Goal: Task Accomplishment & Management: Use online tool/utility

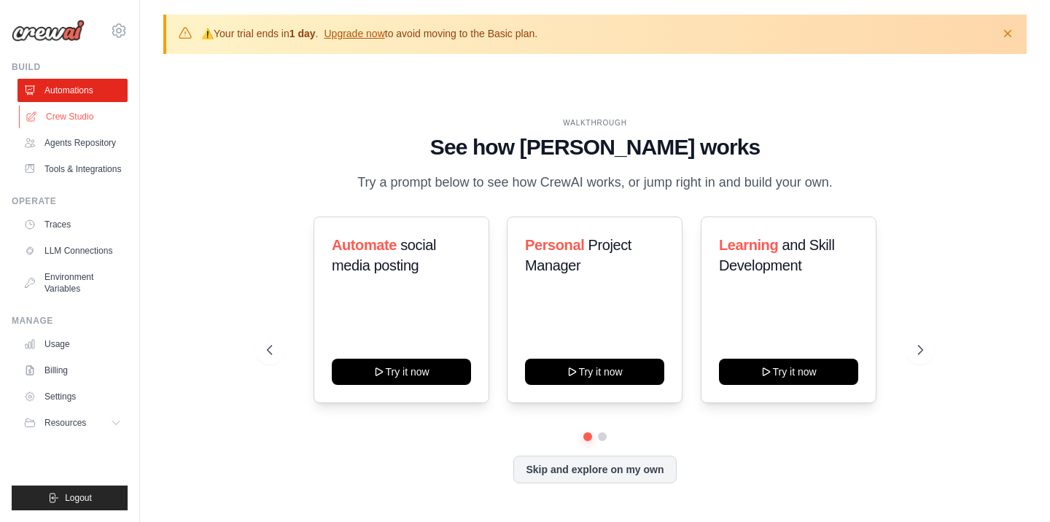
click at [70, 122] on link "Crew Studio" at bounding box center [74, 116] width 110 height 23
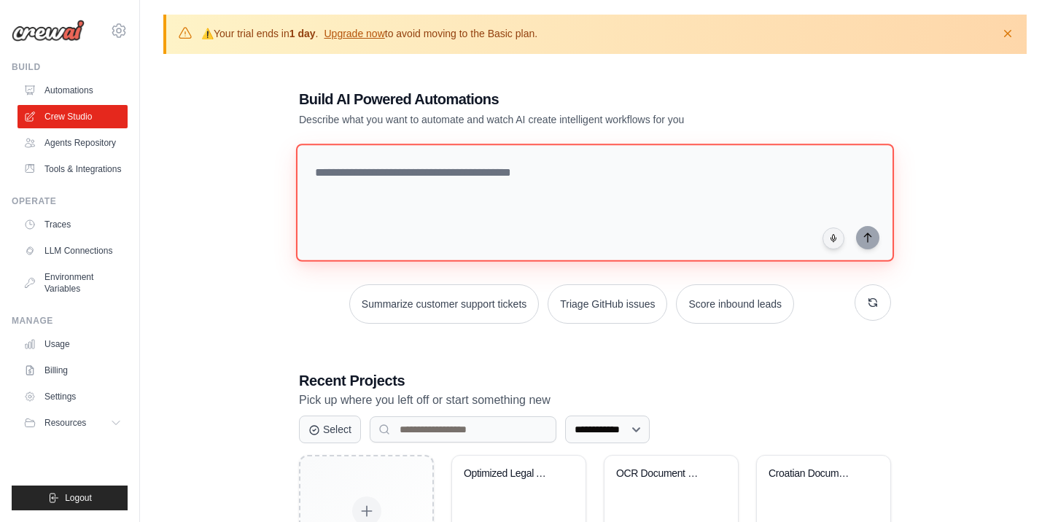
paste textarea "**********"
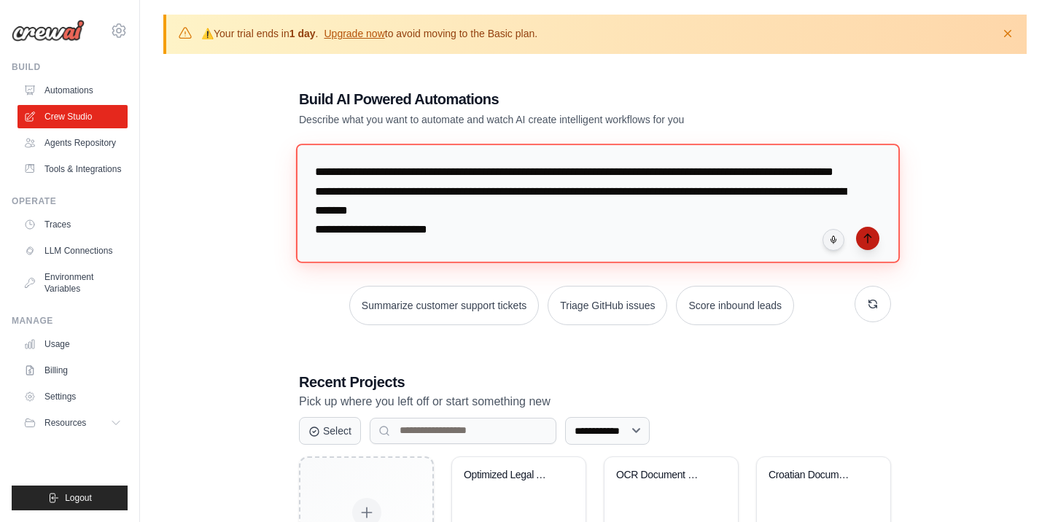
type textarea "**********"
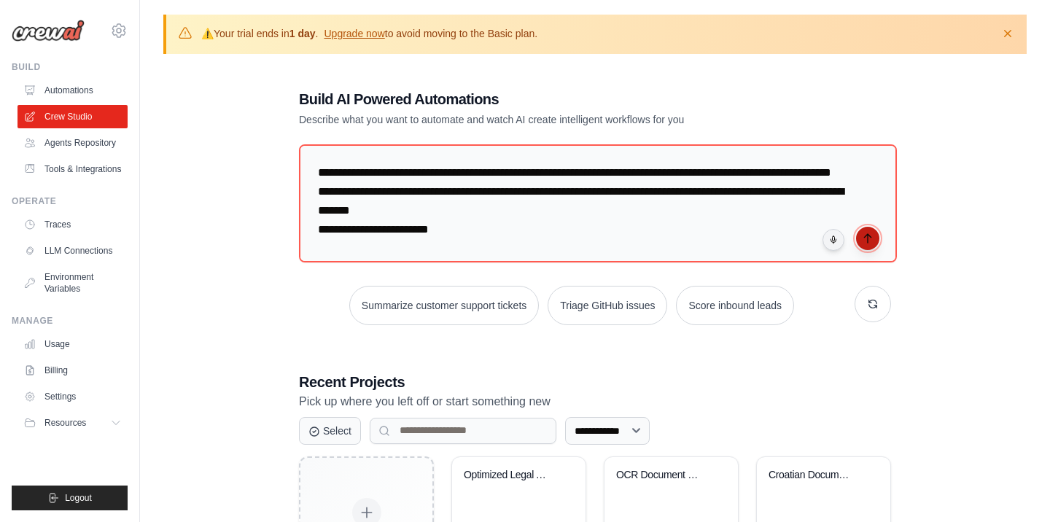
click at [863, 233] on icon "submit" at bounding box center [868, 239] width 12 height 12
click at [74, 408] on link "Settings" at bounding box center [74, 396] width 110 height 23
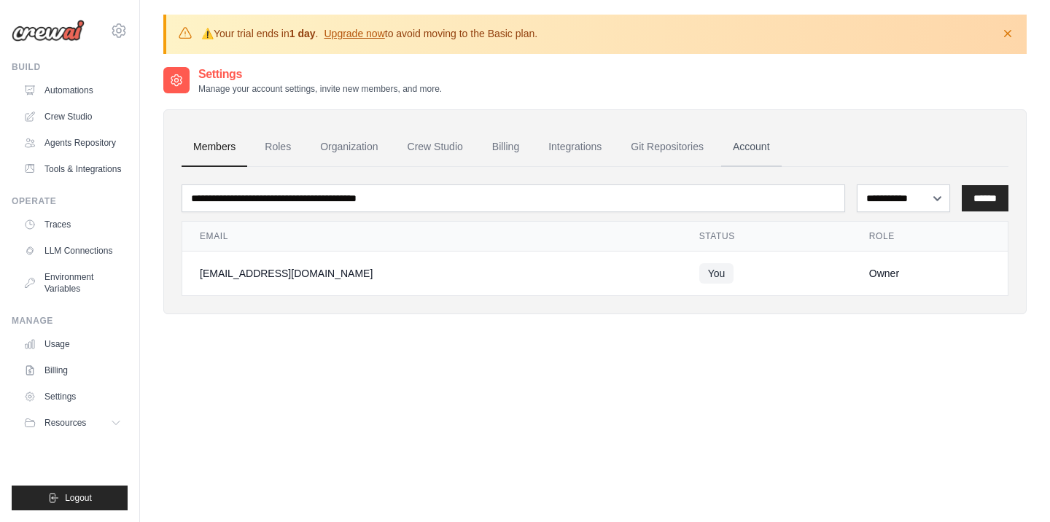
click at [781, 146] on link "Account" at bounding box center [751, 147] width 60 height 39
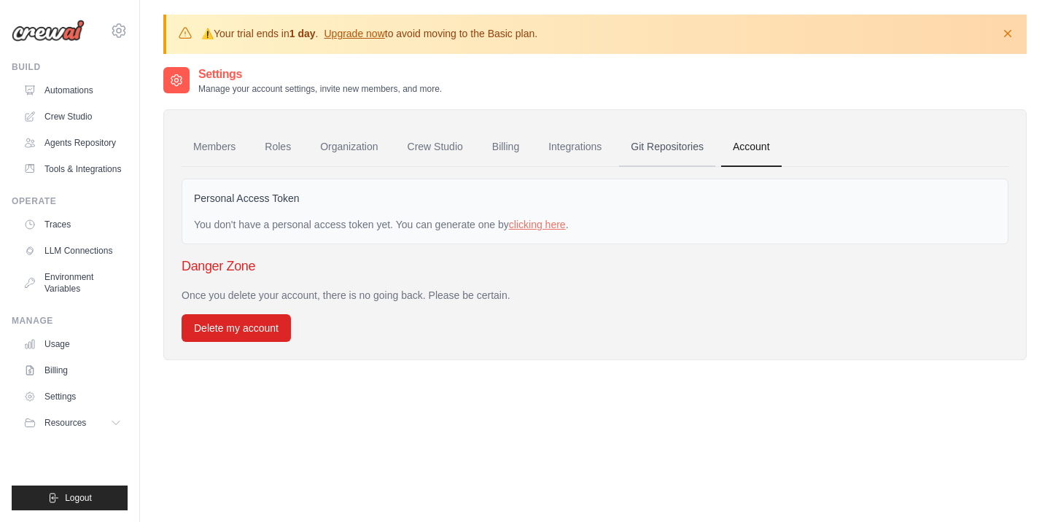
click at [700, 145] on link "Git Repositories" at bounding box center [667, 147] width 96 height 39
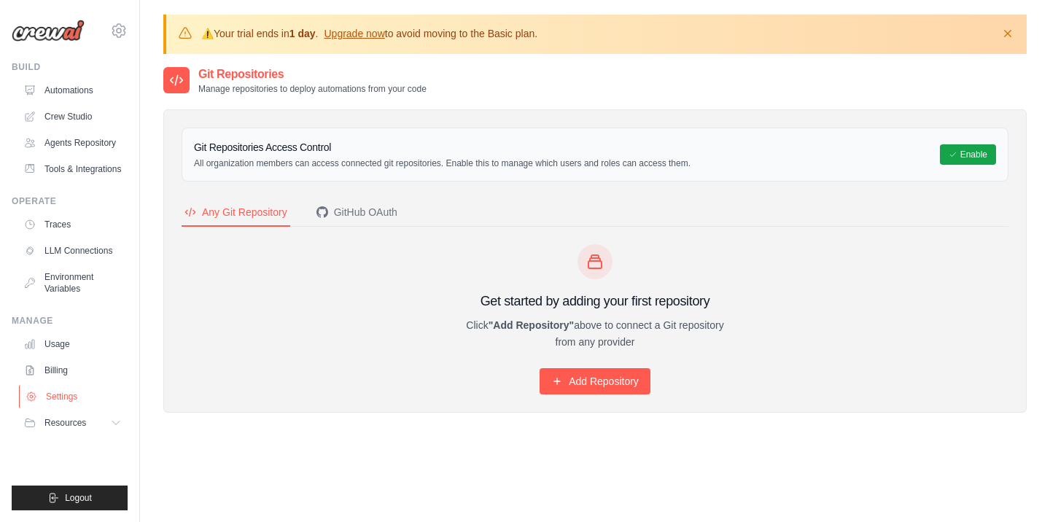
click at [72, 408] on link "Settings" at bounding box center [74, 396] width 110 height 23
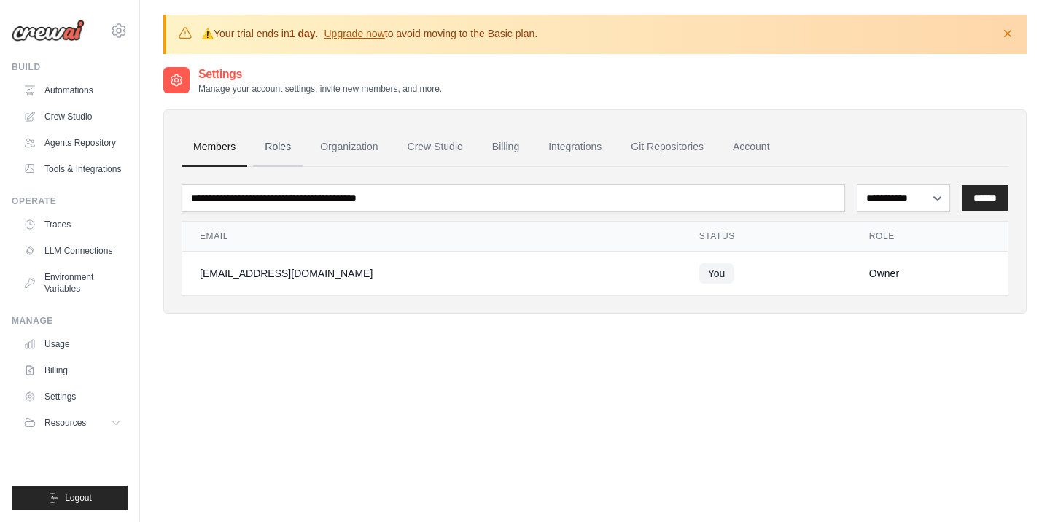
click at [284, 144] on link "Roles" at bounding box center [278, 147] width 50 height 39
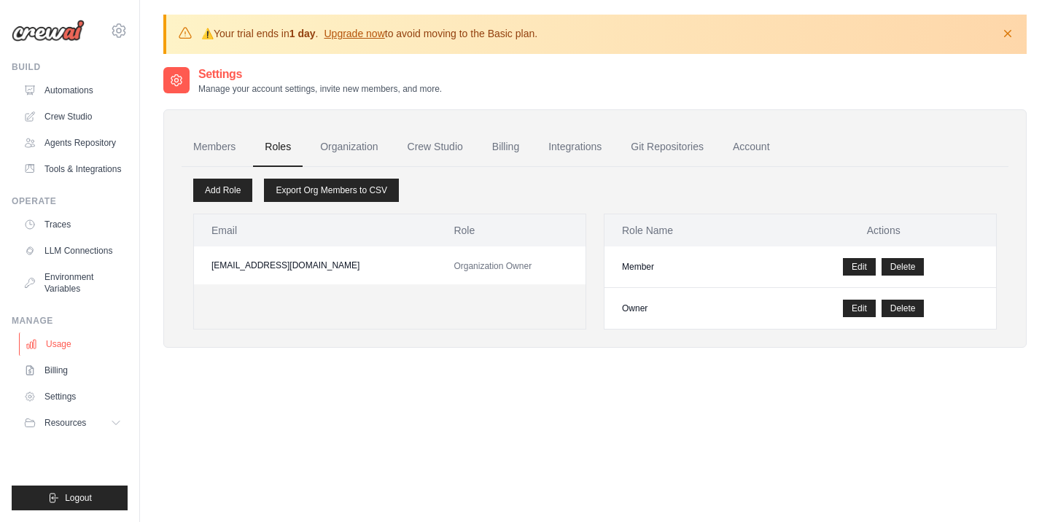
click at [65, 356] on link "Usage" at bounding box center [74, 343] width 110 height 23
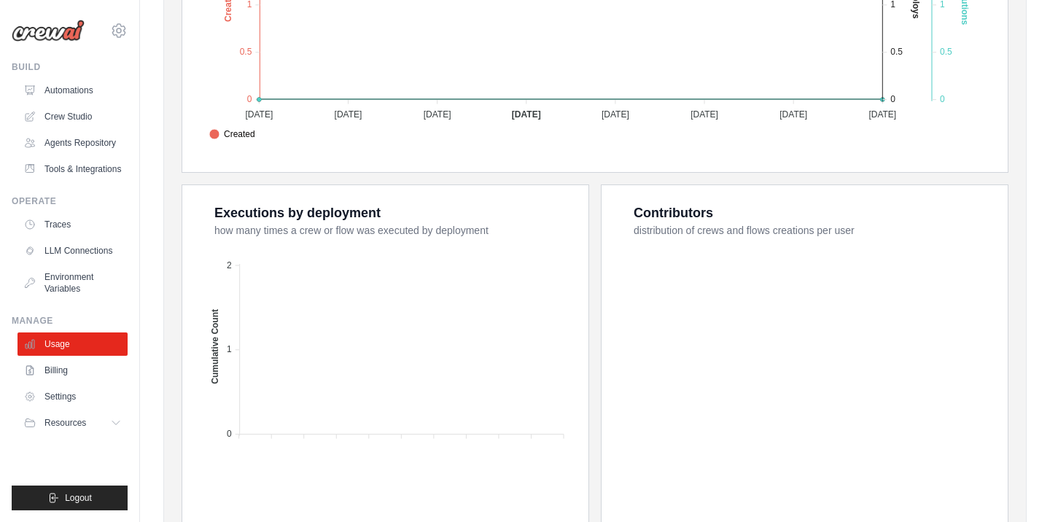
scroll to position [586, 0]
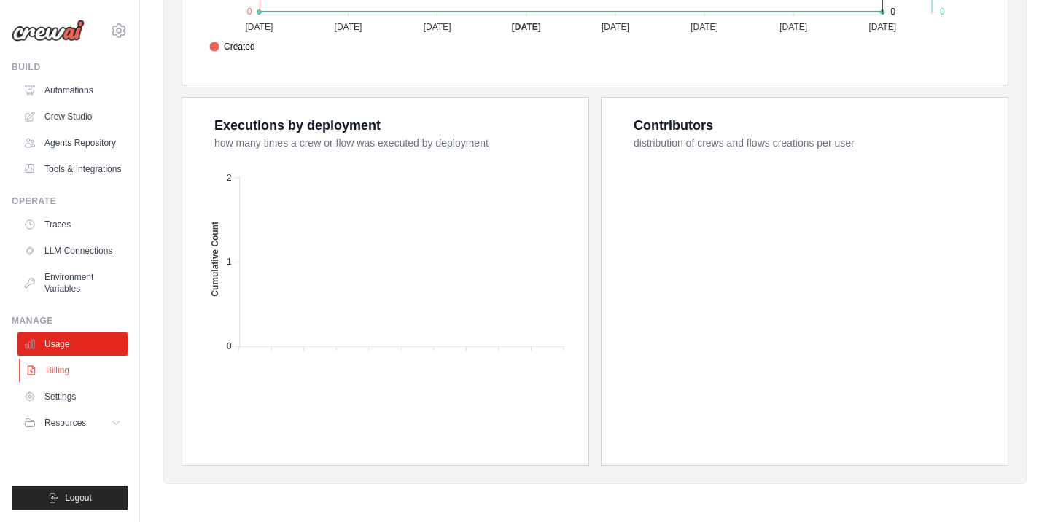
click at [71, 382] on link "Billing" at bounding box center [74, 370] width 110 height 23
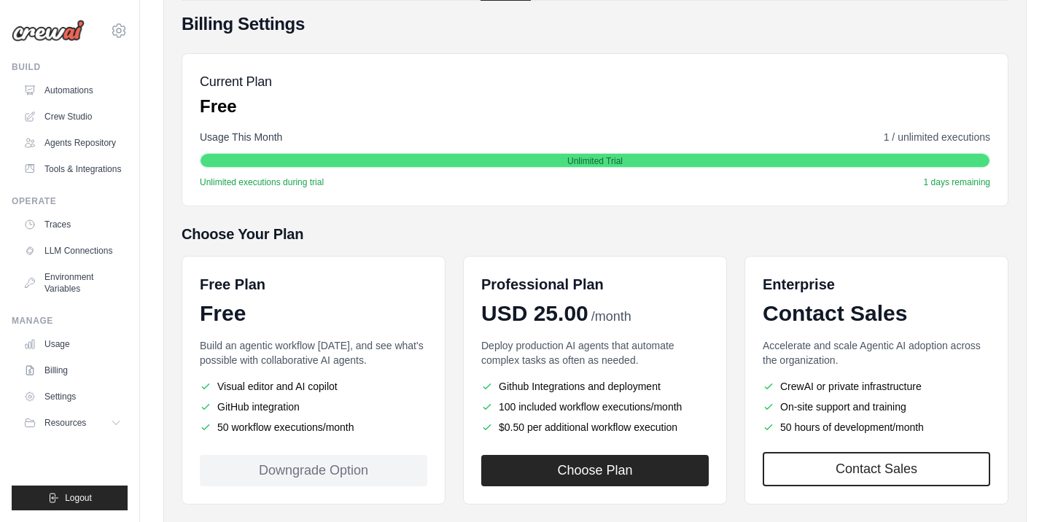
scroll to position [243, 0]
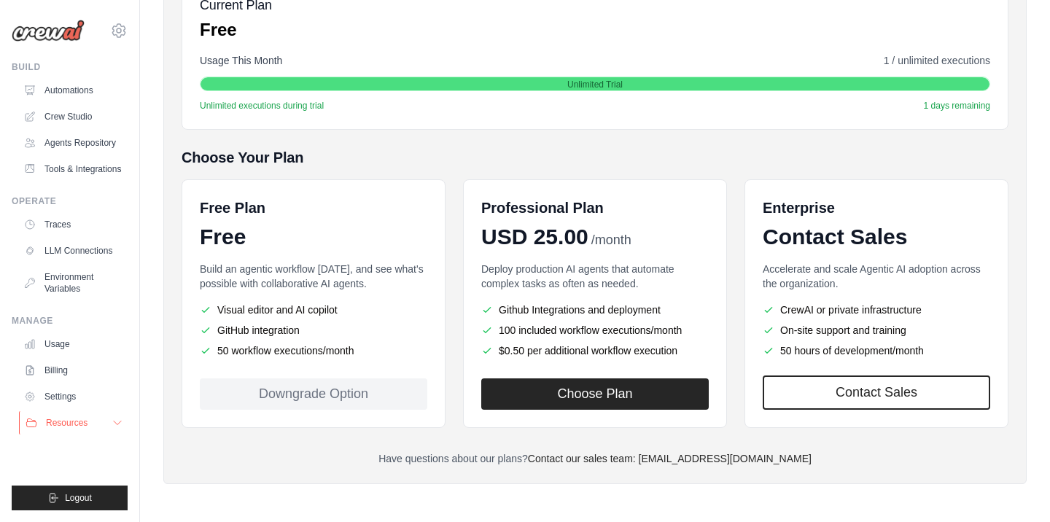
click at [115, 429] on icon at bounding box center [118, 423] width 12 height 12
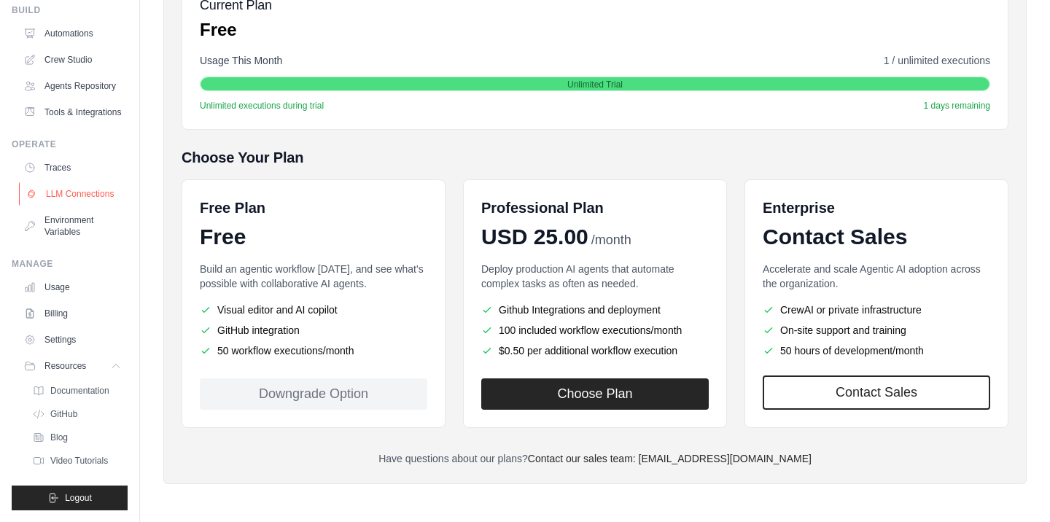
click at [82, 202] on link "LLM Connections" at bounding box center [74, 193] width 110 height 23
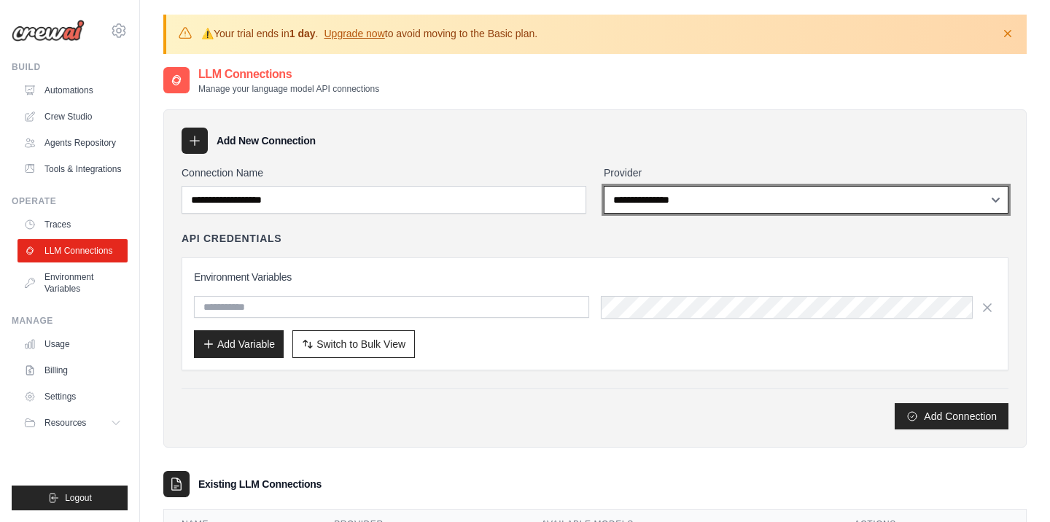
click at [604, 186] on select "**********" at bounding box center [806, 200] width 405 height 28
select select "******"
click option "******" at bounding box center [0, 0] width 0 height 0
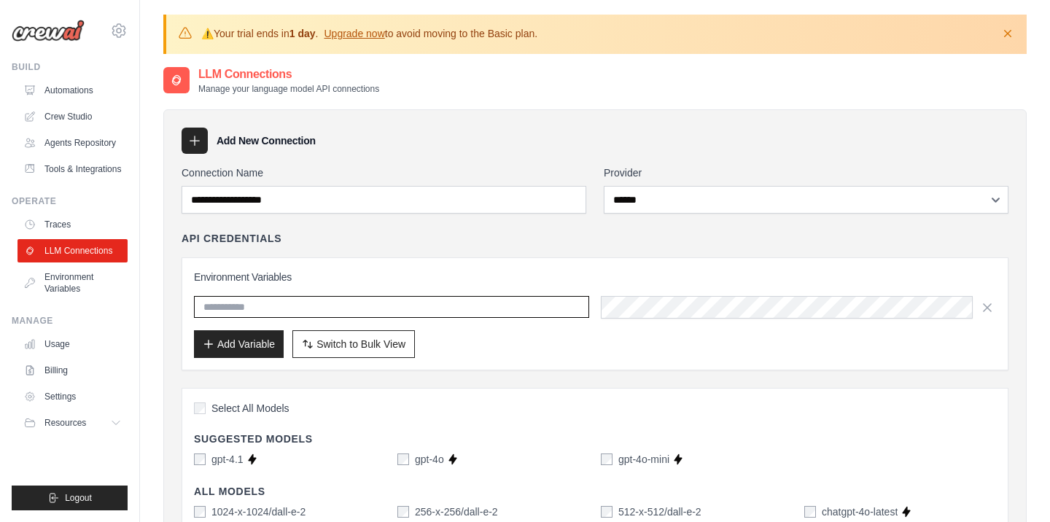
click at [380, 307] on input "text" at bounding box center [391, 307] width 395 height 22
paste input "**********"
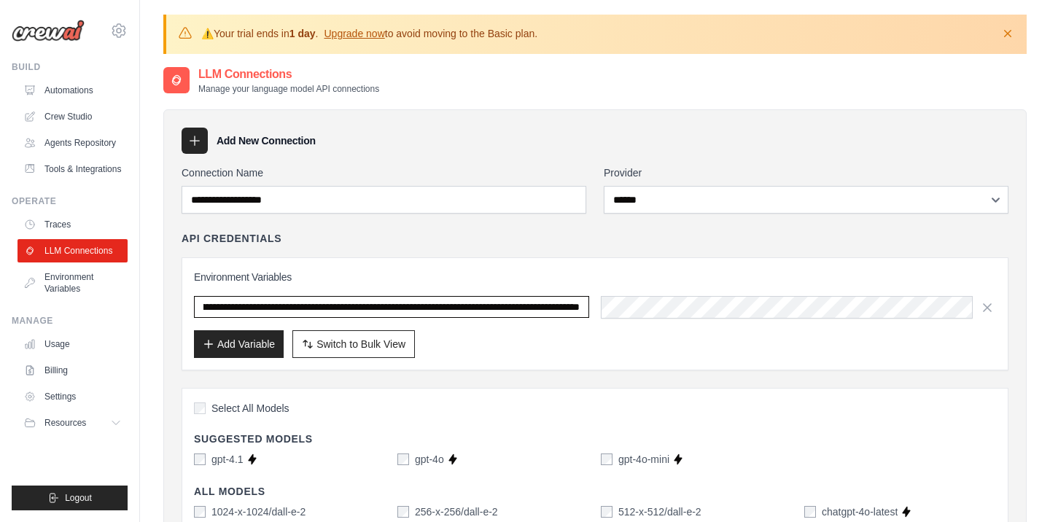
scroll to position [0, 628]
type input "**********"
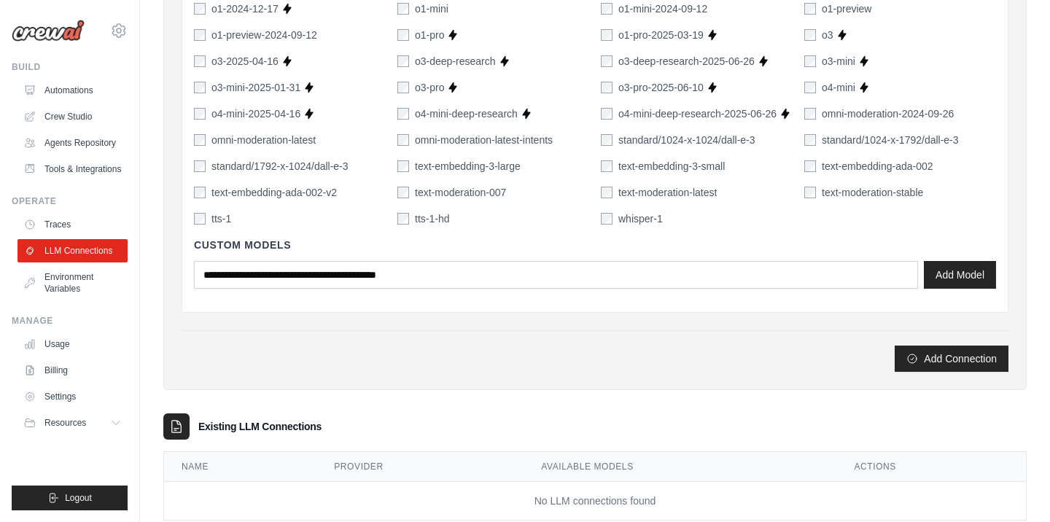
scroll to position [1117, 0]
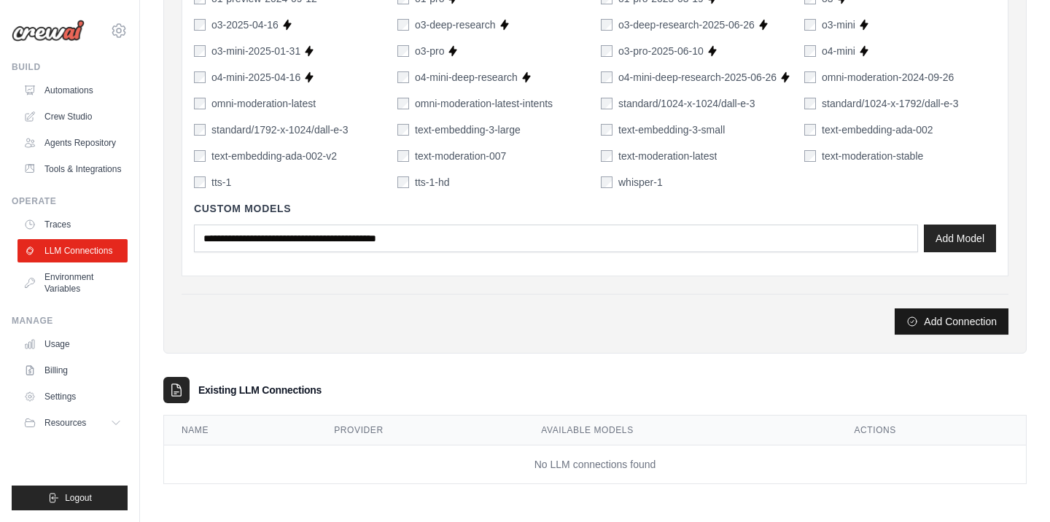
click at [946, 323] on button "Add Connection" at bounding box center [951, 321] width 114 height 26
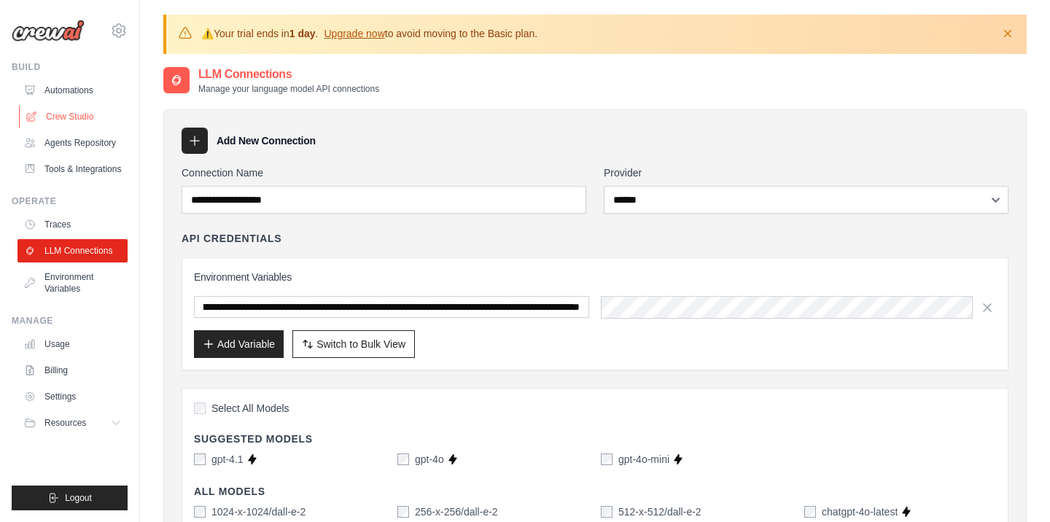
click at [65, 116] on link "Crew Studio" at bounding box center [74, 116] width 110 height 23
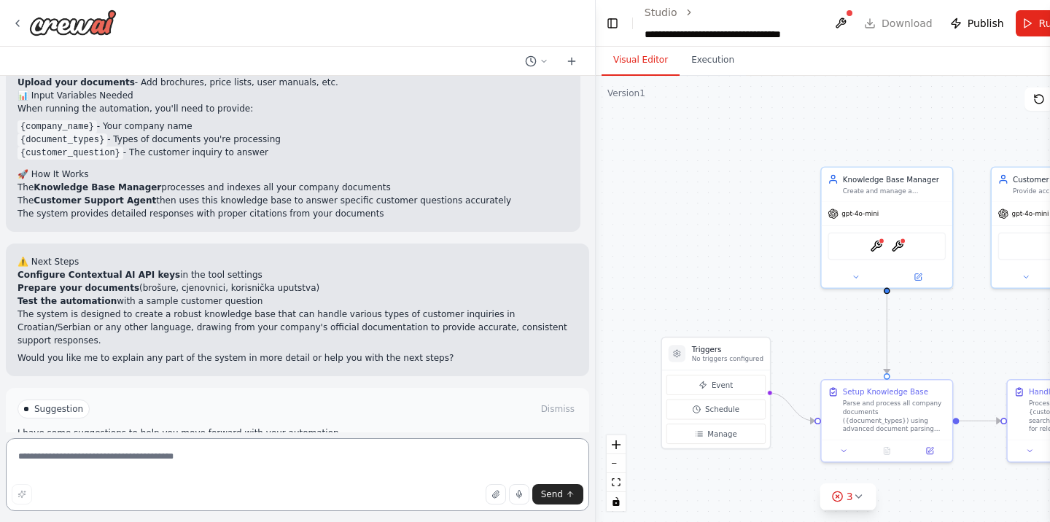
scroll to position [1060, 0]
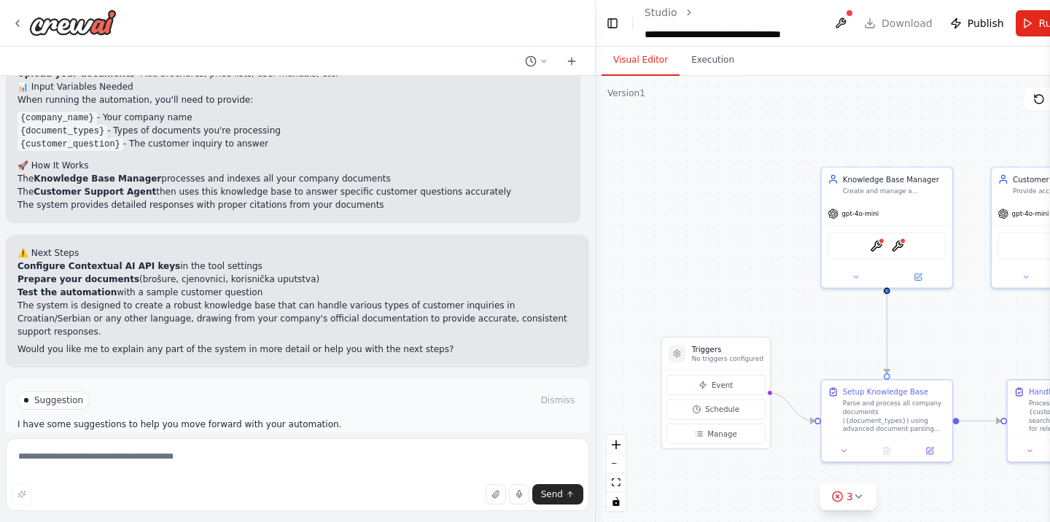
click at [372, 439] on button "Run Automation" at bounding box center [297, 450] width 560 height 23
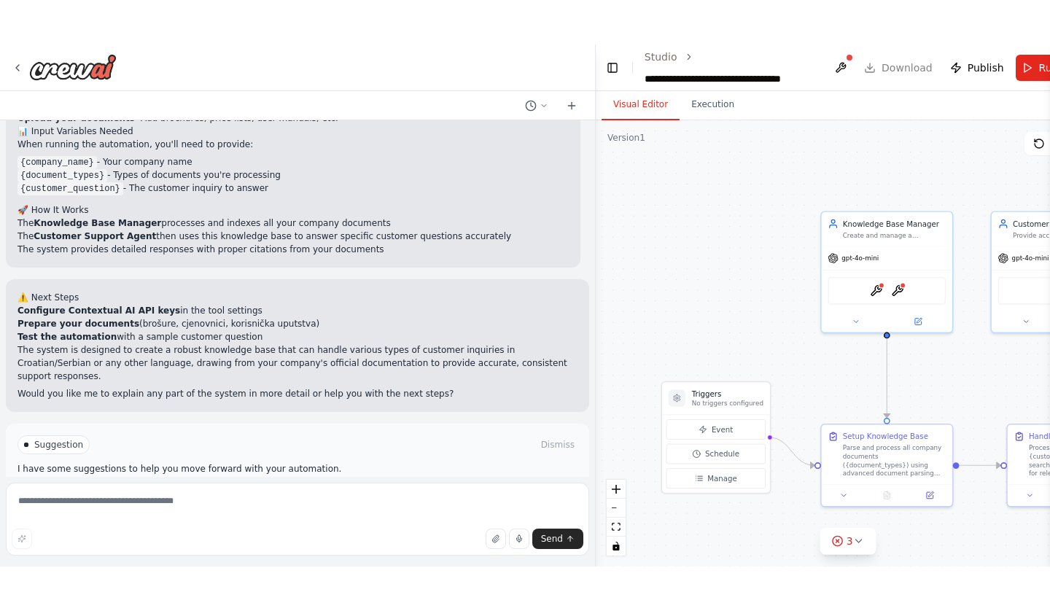
scroll to position [953, 0]
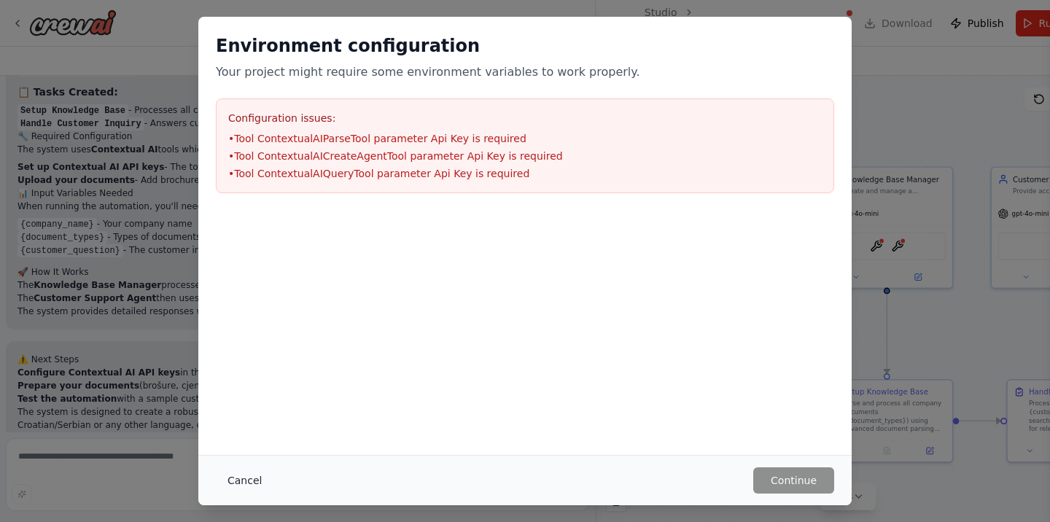
click at [254, 483] on button "Cancel" at bounding box center [245, 480] width 58 height 26
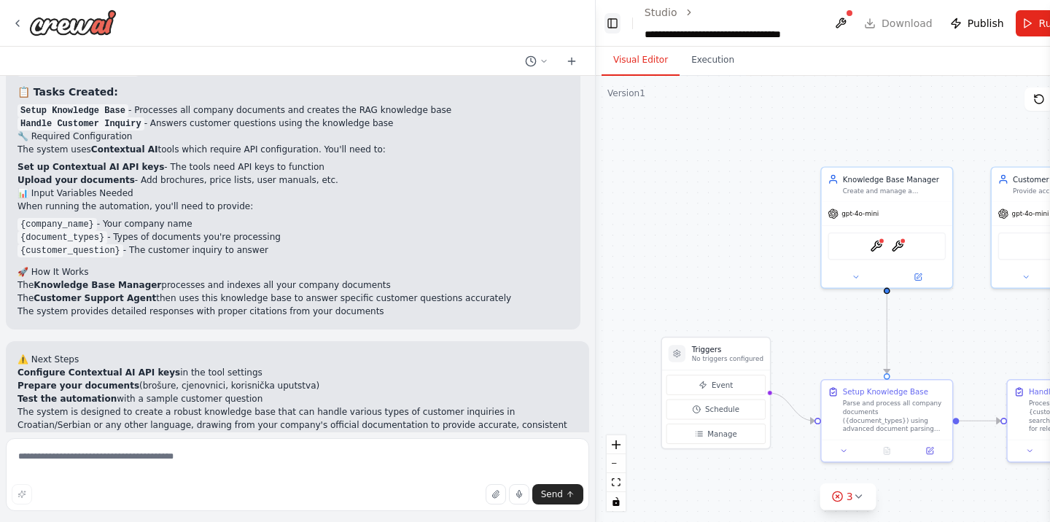
click at [614, 25] on button "Toggle Left Sidebar" at bounding box center [612, 23] width 16 height 20
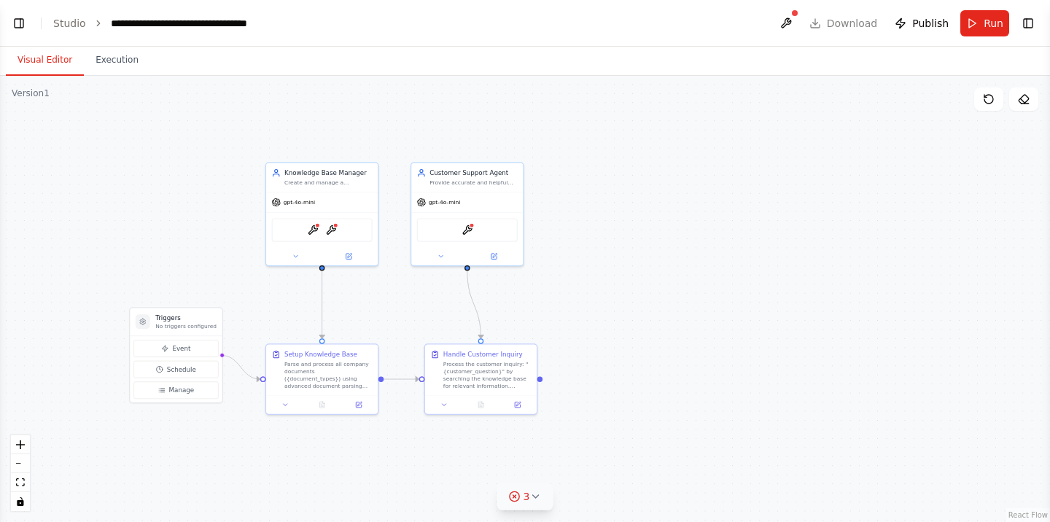
click at [533, 493] on icon at bounding box center [535, 497] width 12 height 12
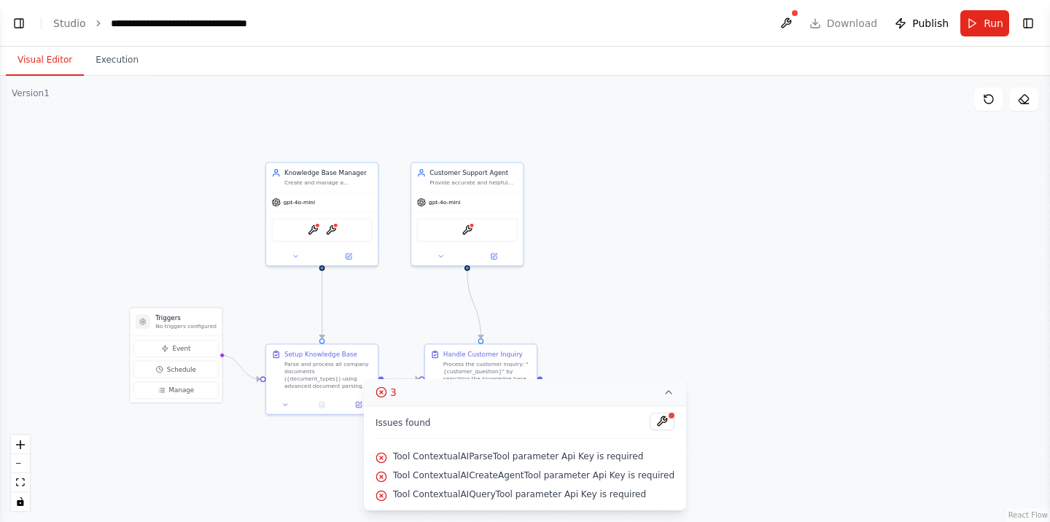
click at [816, 373] on div ".deletable-edge-delete-btn { width: 20px; height: 20px; border: 0px solid #ffff…" at bounding box center [525, 299] width 1050 height 446
click at [835, 281] on div ".deletable-edge-delete-btn { width: 20px; height: 20px; border: 0px solid #ffff…" at bounding box center [525, 299] width 1050 height 446
click at [660, 391] on button "3" at bounding box center [525, 392] width 322 height 27
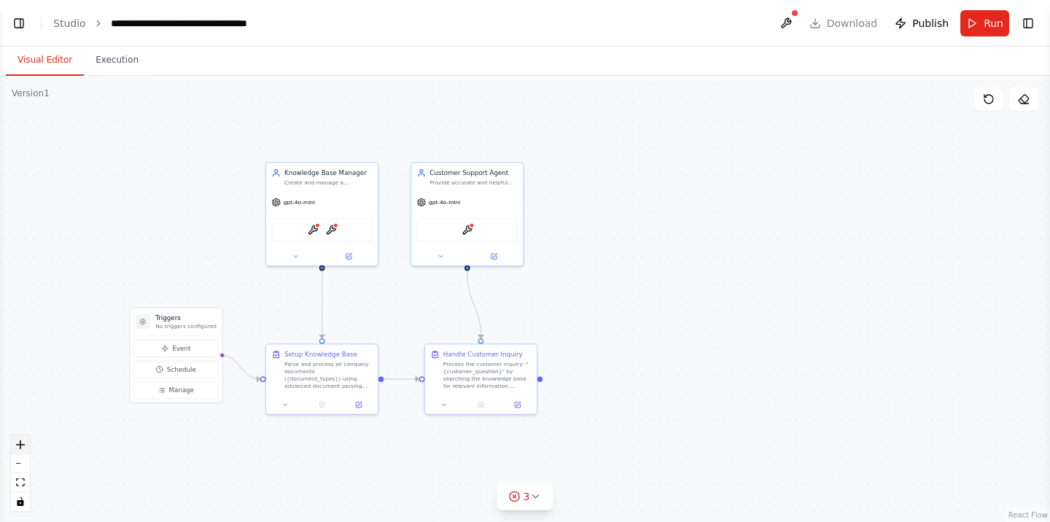
click at [24, 443] on icon "zoom in" at bounding box center [20, 444] width 9 height 9
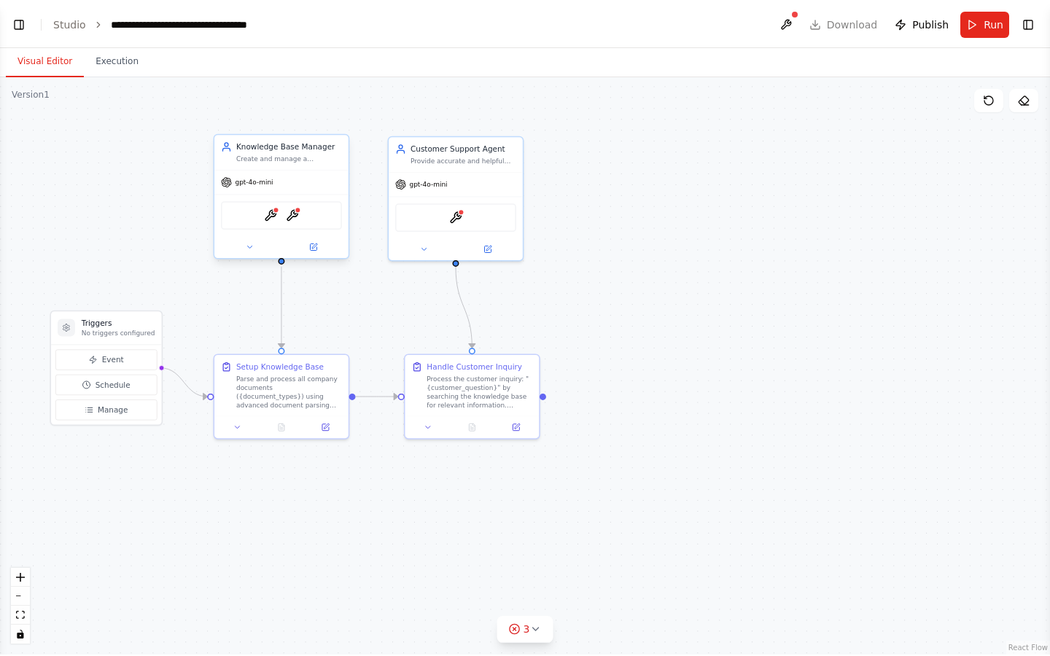
scroll to position [819, 0]
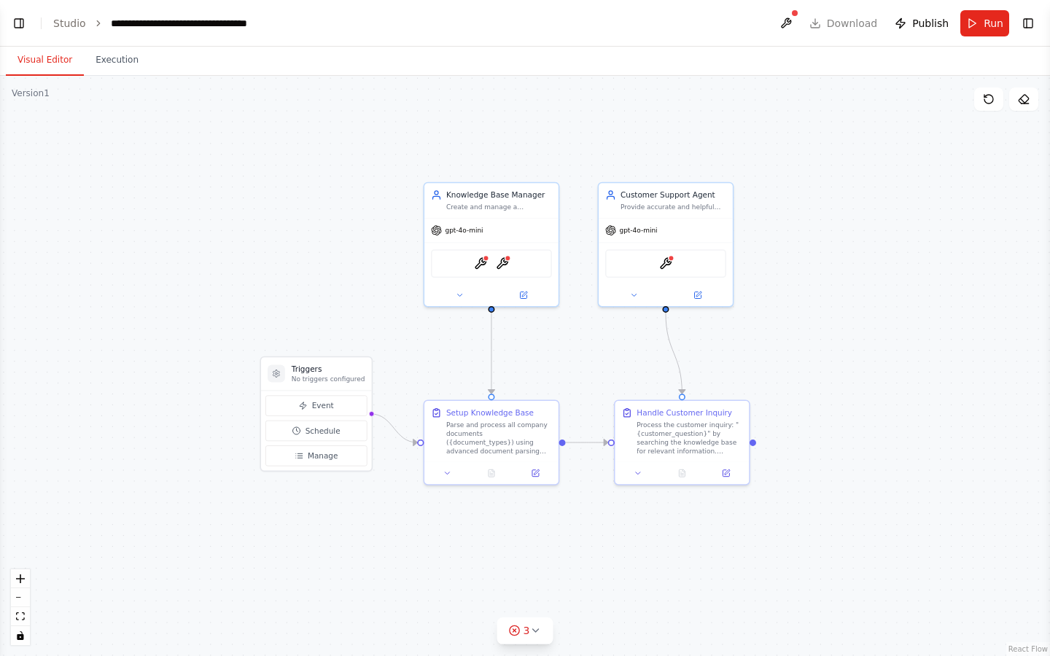
drag, startPoint x: 205, startPoint y: 313, endPoint x: 413, endPoint y: 362, distance: 213.9
click at [413, 362] on div ".deletable-edge-delete-btn { width: 20px; height: 20px; border: 0px solid #ffff…" at bounding box center [525, 366] width 1050 height 580
click at [25, 521] on button "zoom in" at bounding box center [20, 578] width 19 height 19
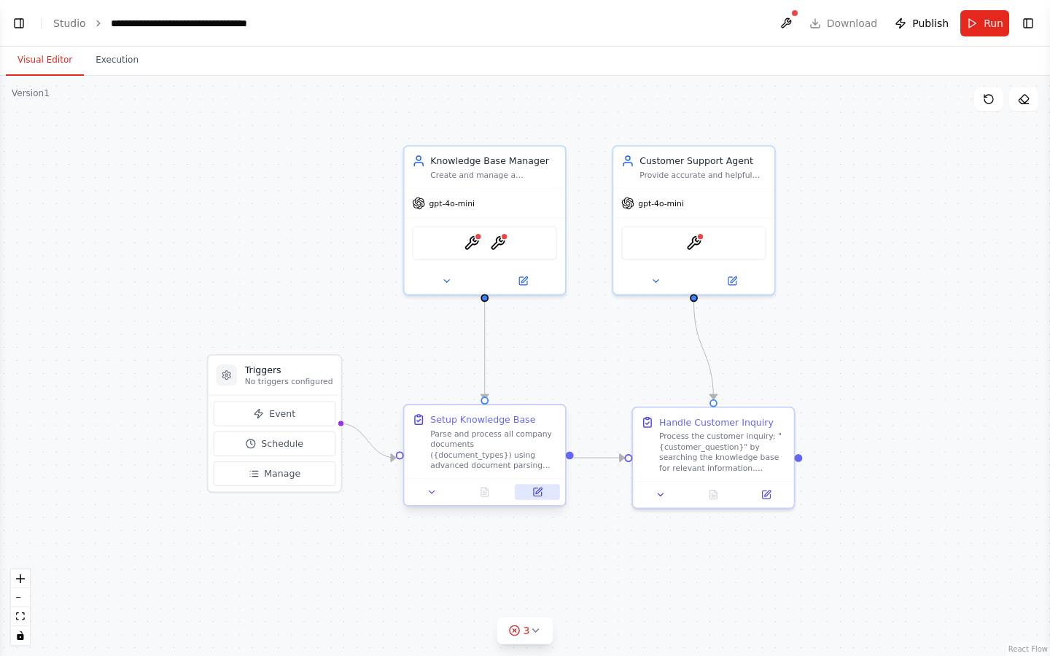
click at [539, 491] on icon at bounding box center [539, 491] width 6 height 6
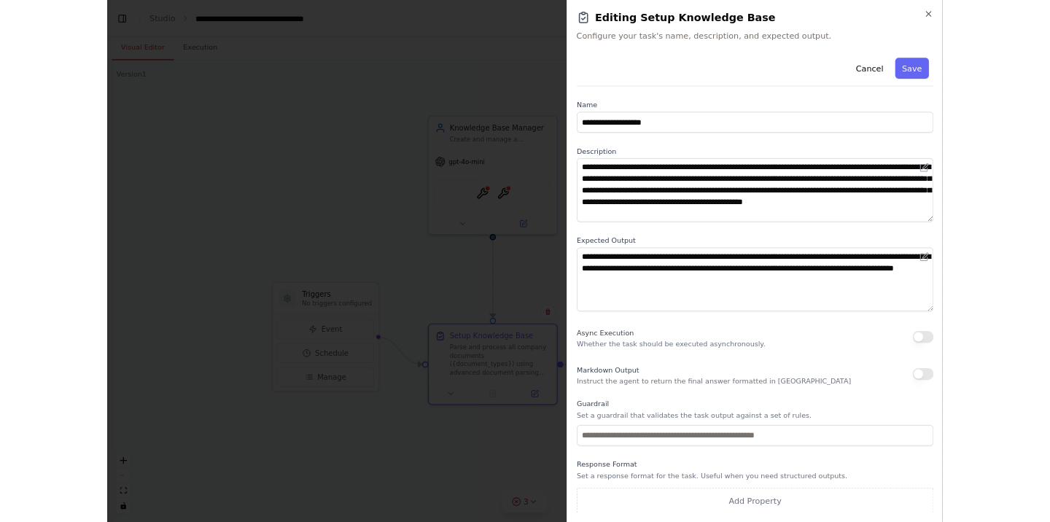
scroll to position [2, 0]
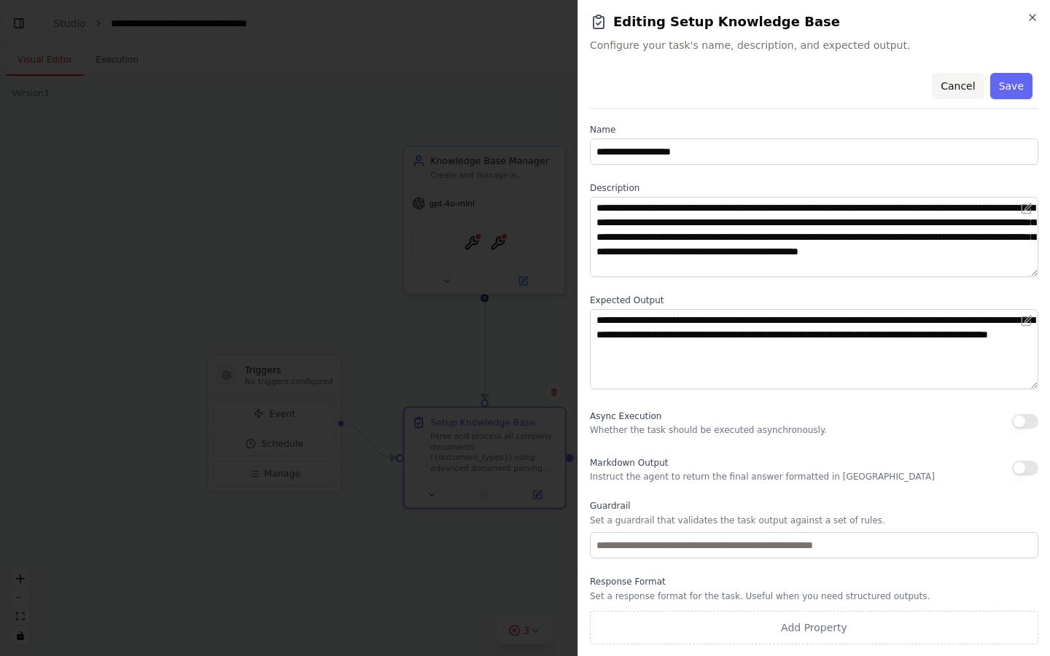
click at [976, 89] on button "Cancel" at bounding box center [958, 86] width 52 height 26
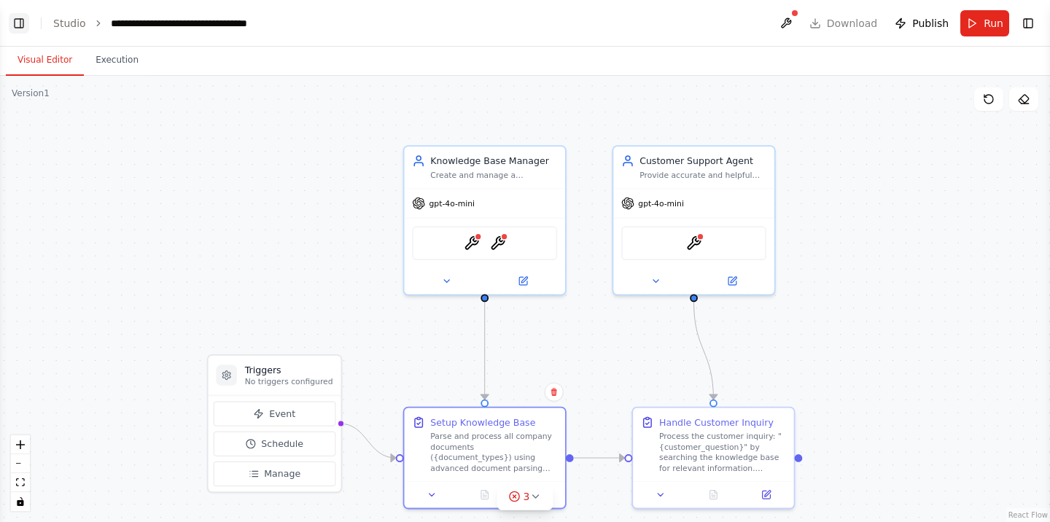
click at [16, 21] on button "Toggle Left Sidebar" at bounding box center [19, 23] width 20 height 20
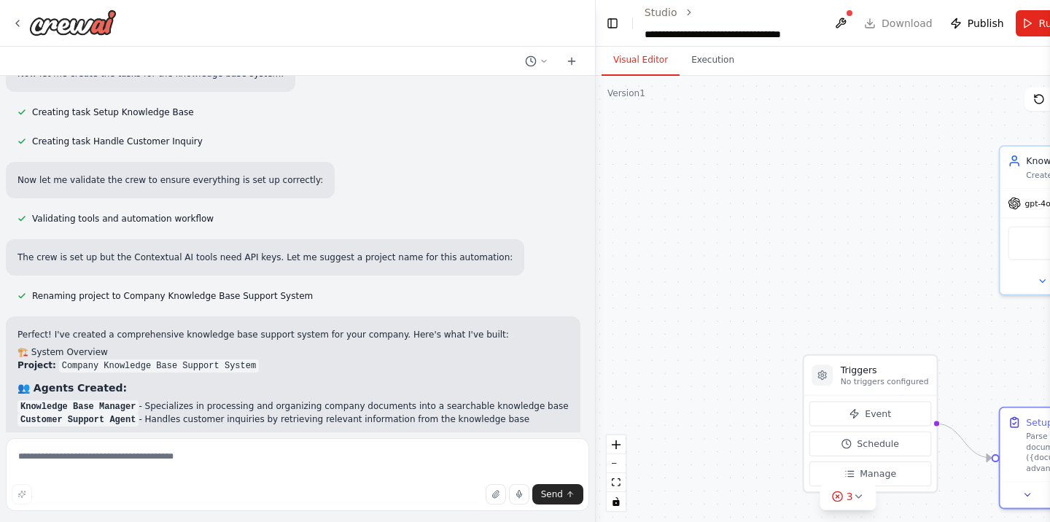
scroll to position [953, 0]
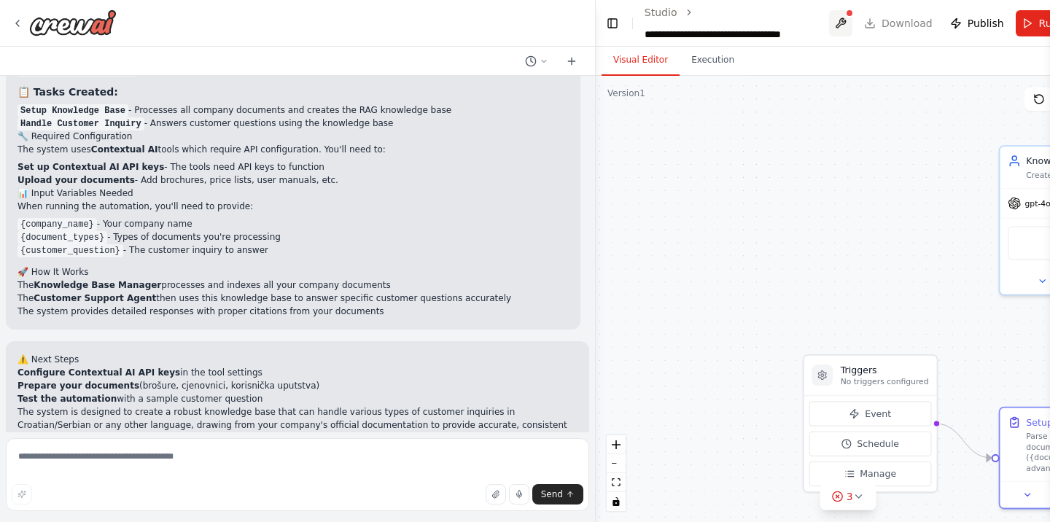
click at [838, 19] on button at bounding box center [840, 23] width 23 height 26
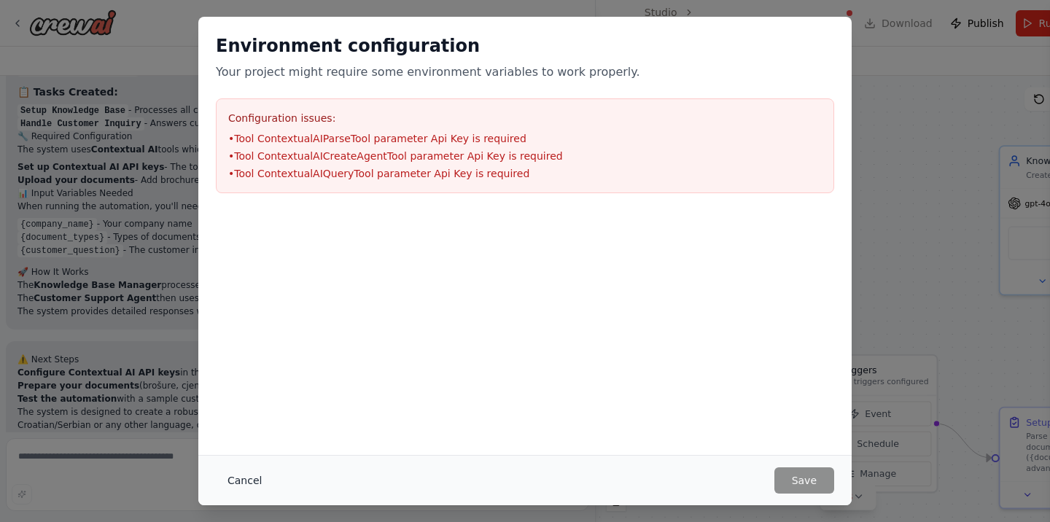
click at [246, 475] on button "Cancel" at bounding box center [245, 480] width 58 height 26
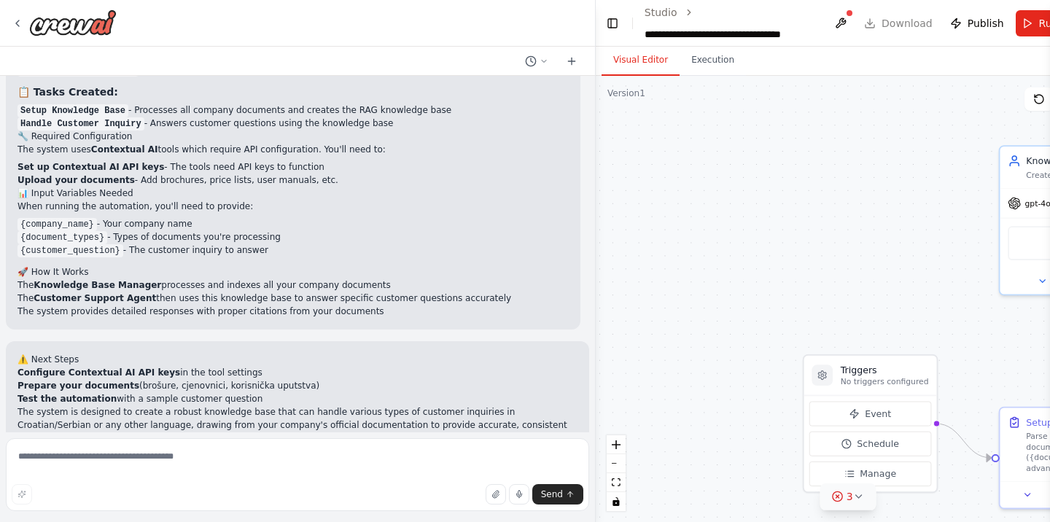
click at [856, 498] on icon at bounding box center [859, 496] width 6 height 3
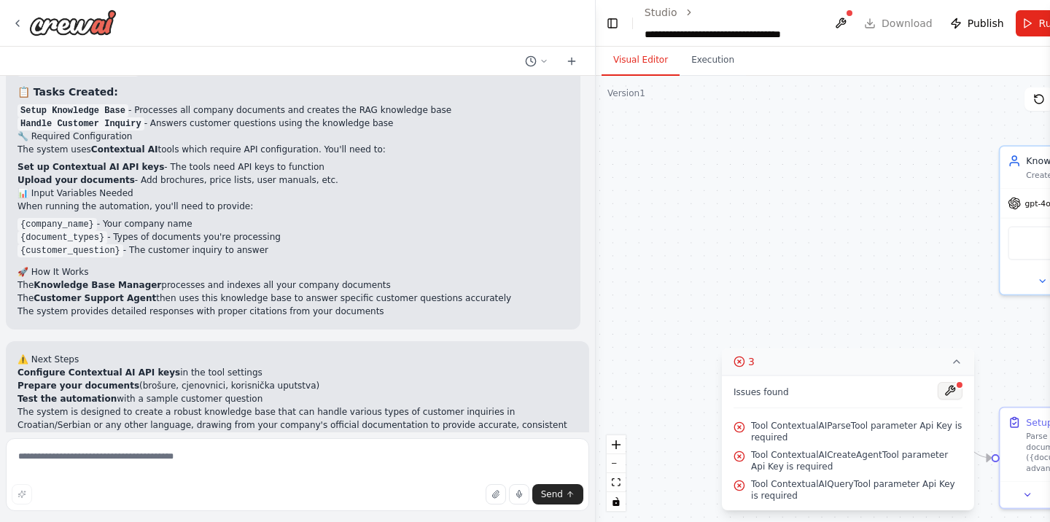
click at [940, 387] on button at bounding box center [949, 390] width 25 height 17
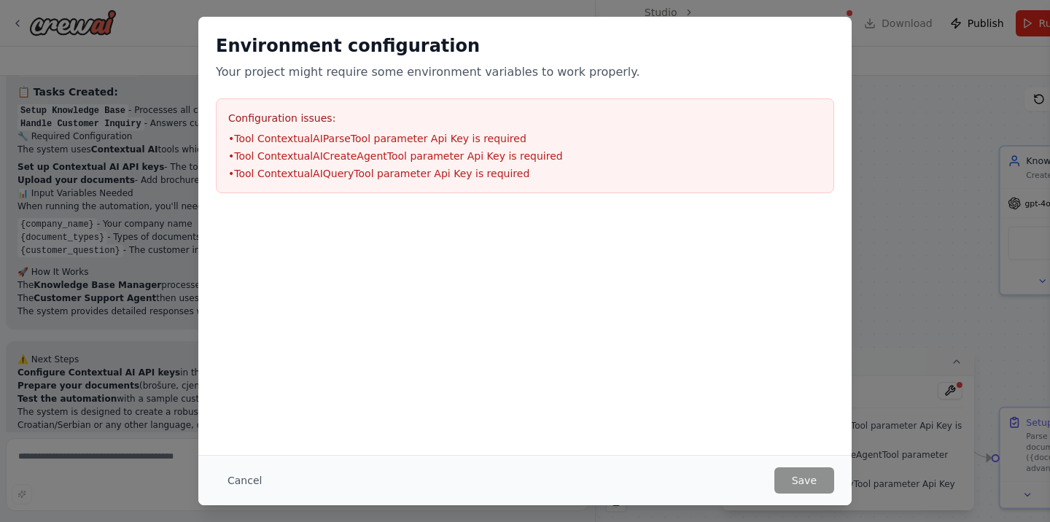
click at [426, 176] on li "• Tool ContextualAIQueryTool parameter Api Key is required" at bounding box center [524, 173] width 593 height 15
click at [250, 480] on button "Cancel" at bounding box center [245, 480] width 58 height 26
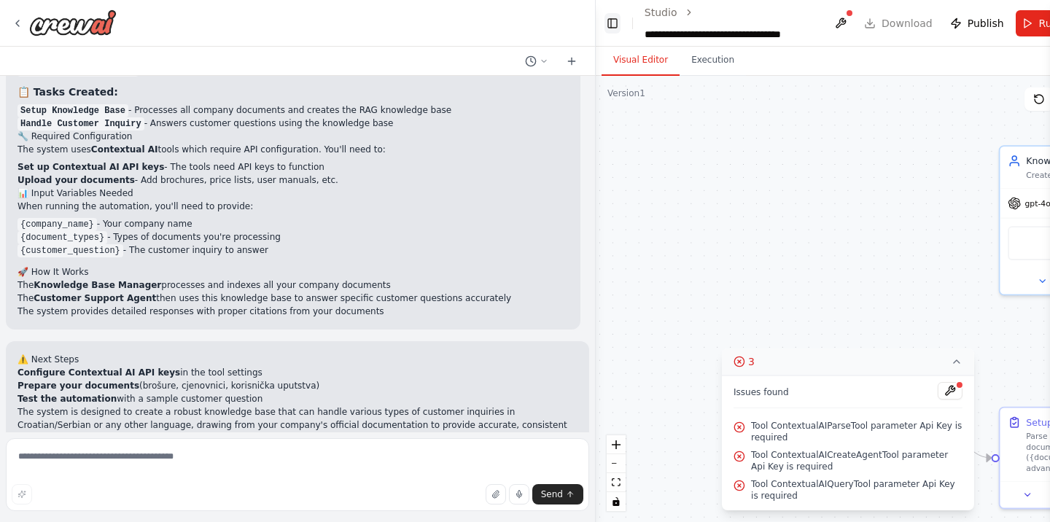
click at [610, 26] on button "Toggle Left Sidebar" at bounding box center [612, 23] width 16 height 20
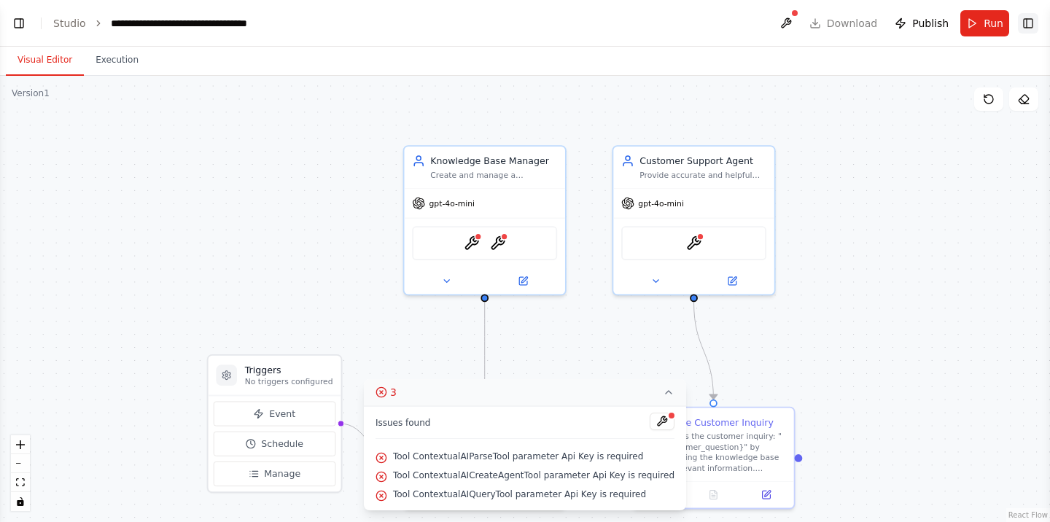
click at [1023, 17] on button "Toggle Right Sidebar" at bounding box center [1028, 23] width 20 height 20
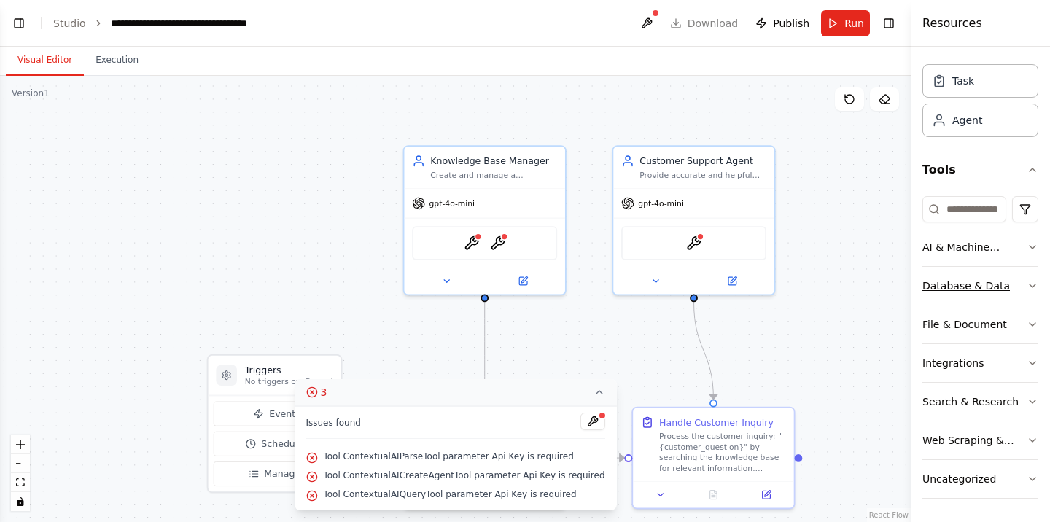
scroll to position [0, 0]
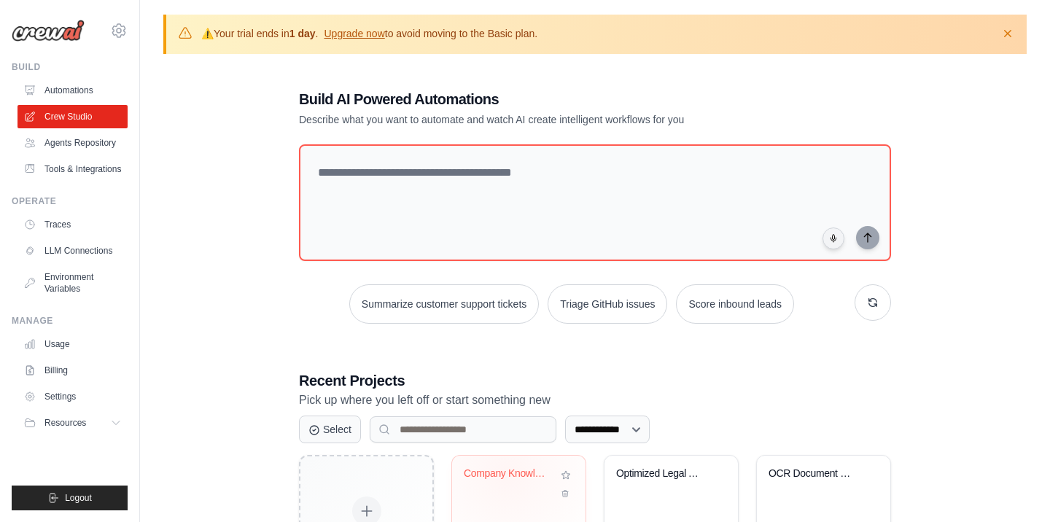
click at [507, 469] on div "Company Knowledge Base Support Syst..." at bounding box center [508, 473] width 88 height 13
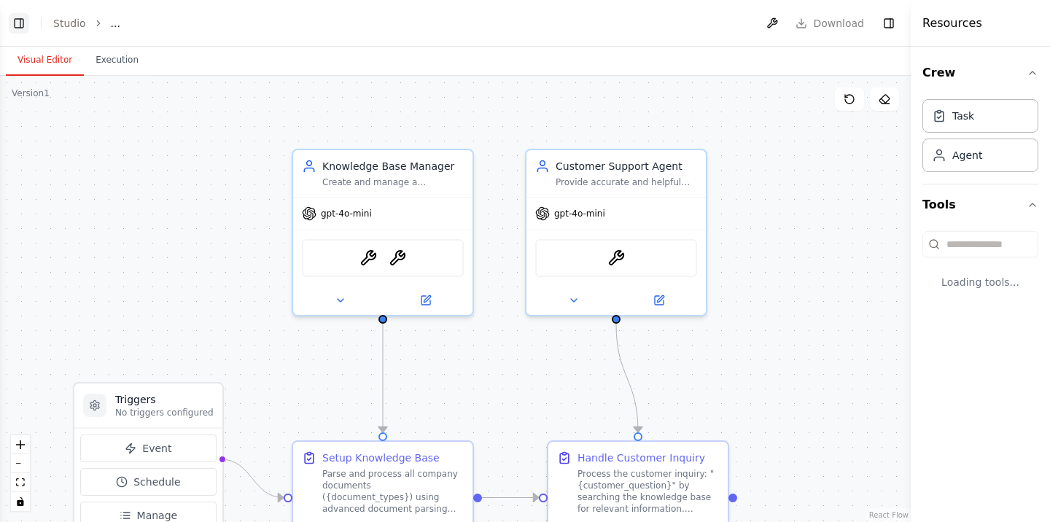
click at [23, 20] on button "Toggle Left Sidebar" at bounding box center [19, 23] width 20 height 20
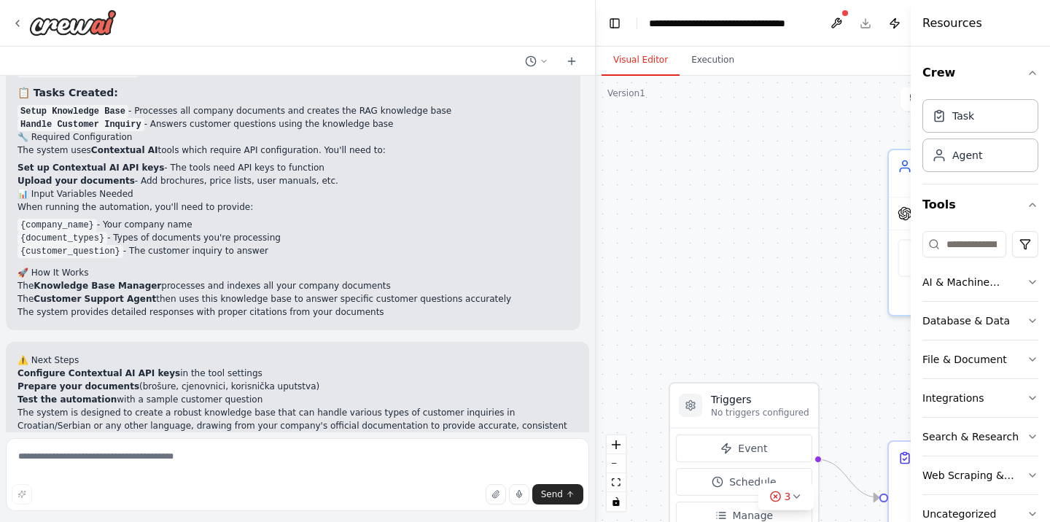
scroll to position [953, 0]
click at [835, 27] on button at bounding box center [835, 23] width 23 height 26
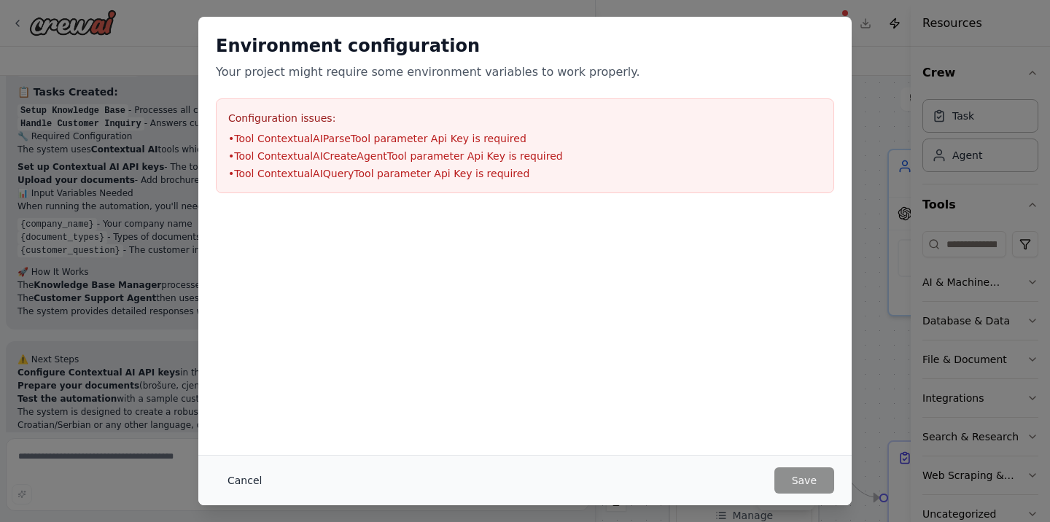
click at [254, 480] on button "Cancel" at bounding box center [245, 480] width 58 height 26
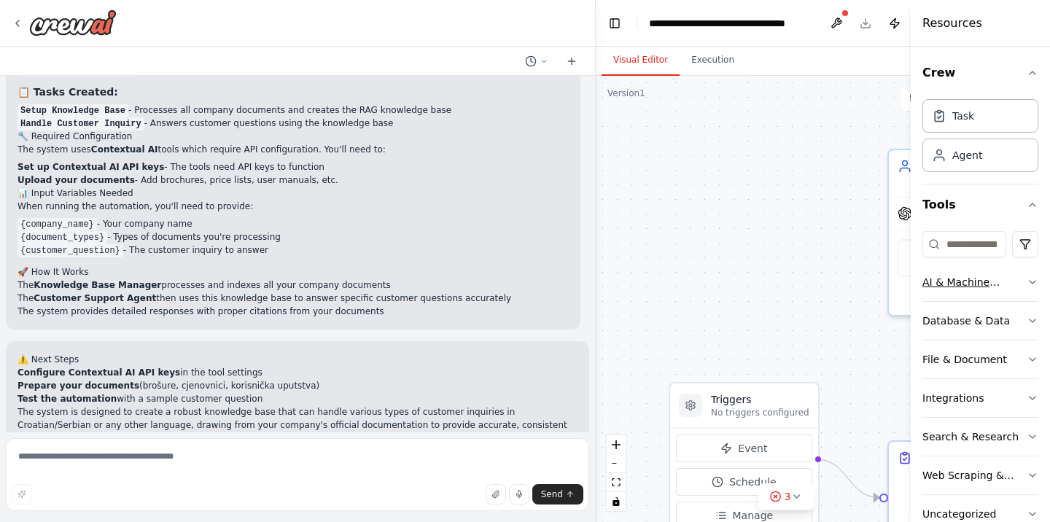
scroll to position [35, 0]
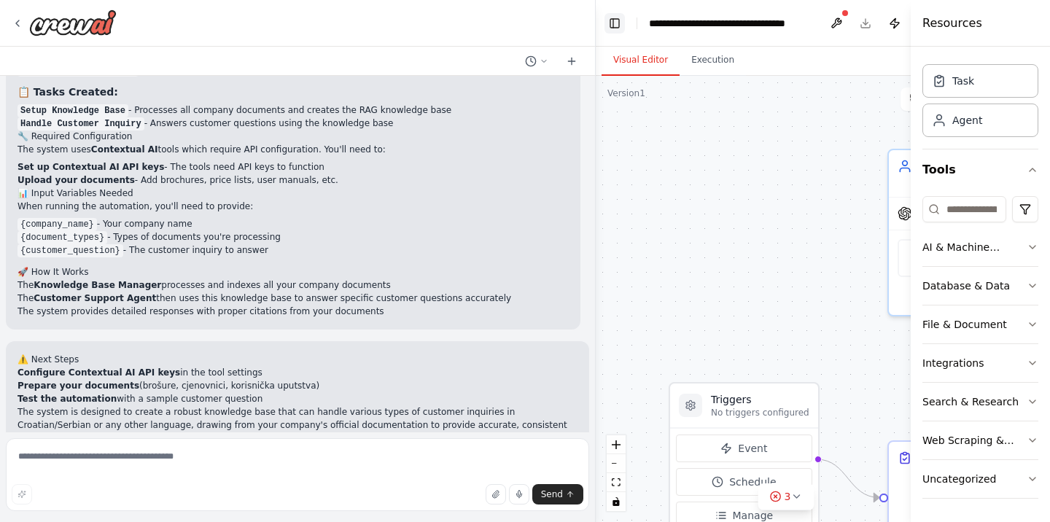
click at [614, 22] on button "Toggle Left Sidebar" at bounding box center [614, 23] width 20 height 20
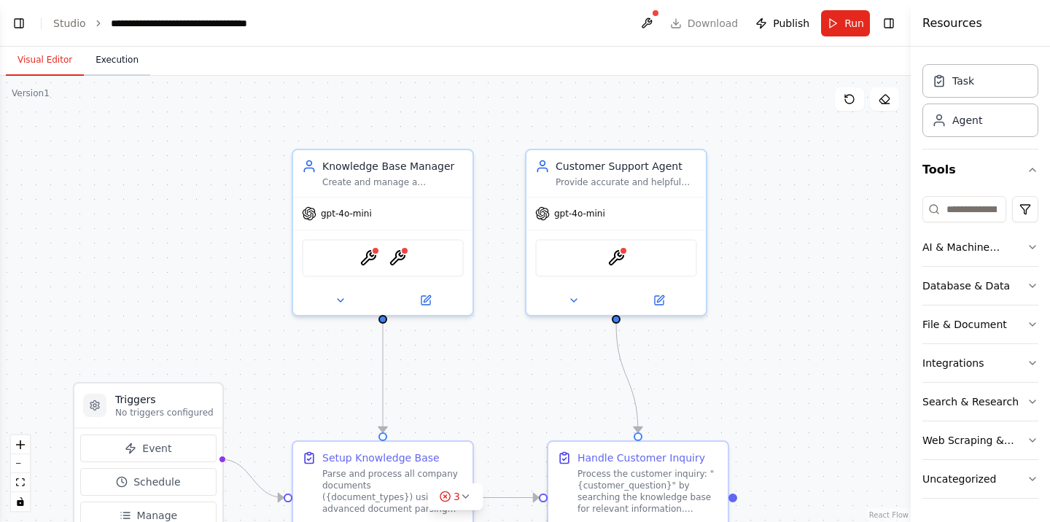
click at [97, 63] on button "Execution" at bounding box center [117, 60] width 66 height 31
click at [41, 61] on button "Visual Editor" at bounding box center [45, 60] width 78 height 31
click at [20, 23] on button "Toggle Left Sidebar" at bounding box center [19, 23] width 20 height 20
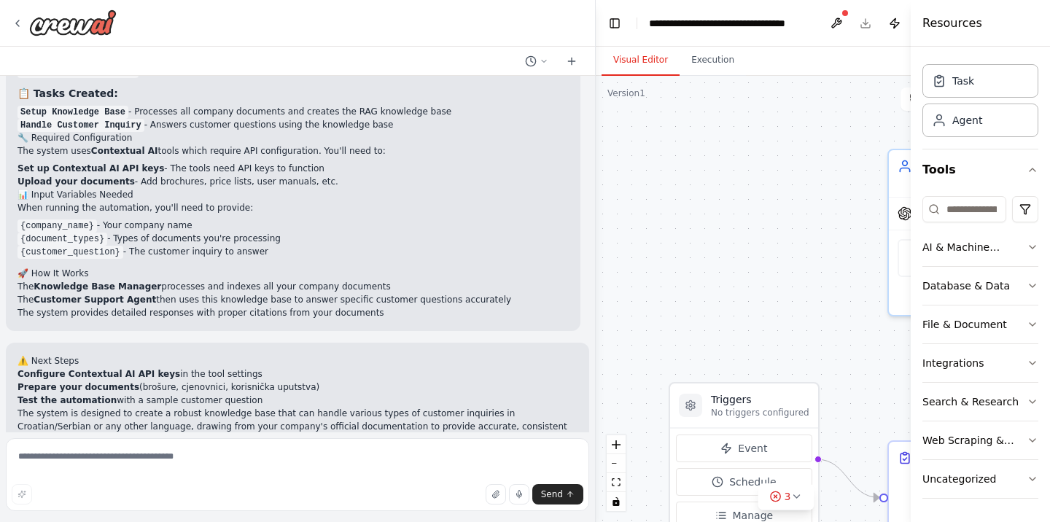
scroll to position [953, 0]
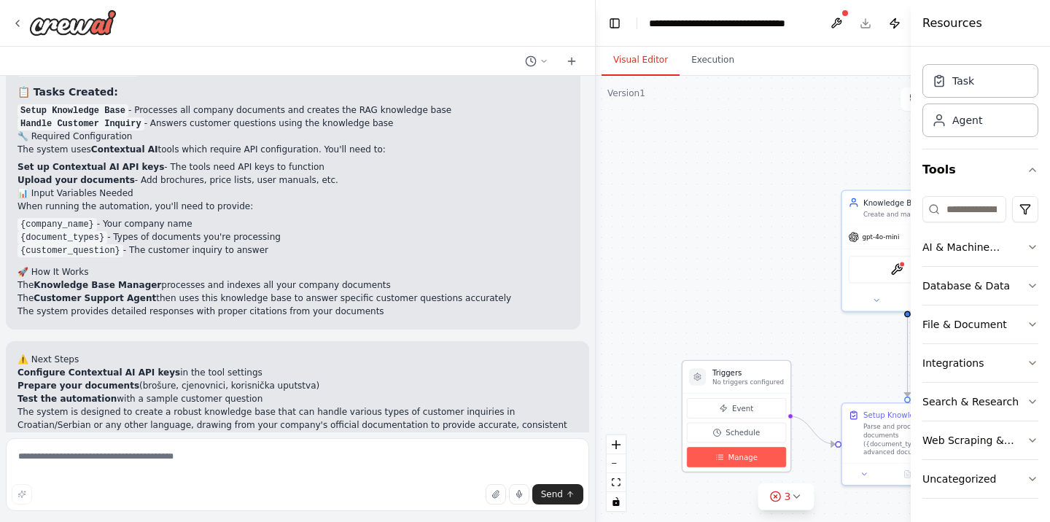
click at [733, 458] on span "Manage" at bounding box center [742, 457] width 30 height 11
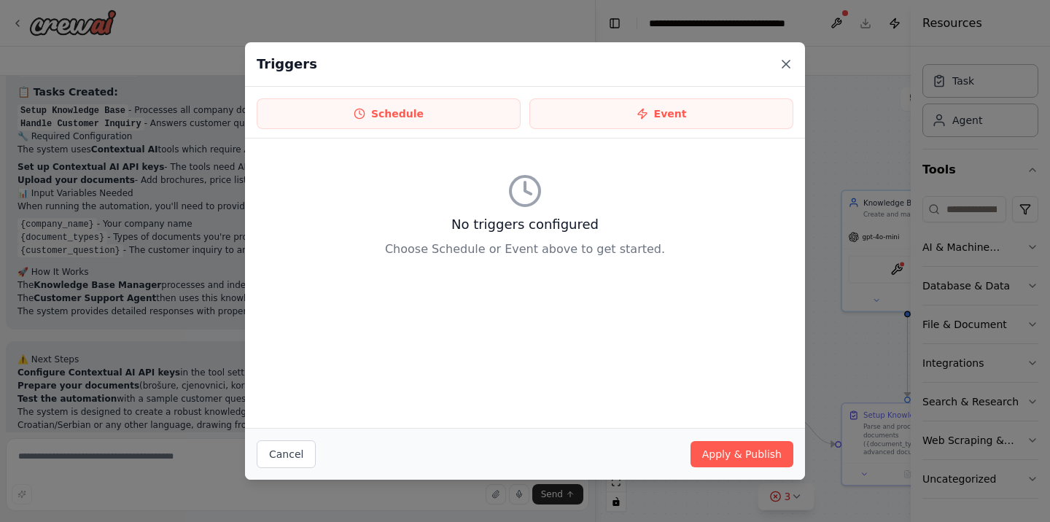
click at [781, 57] on icon at bounding box center [785, 64] width 15 height 15
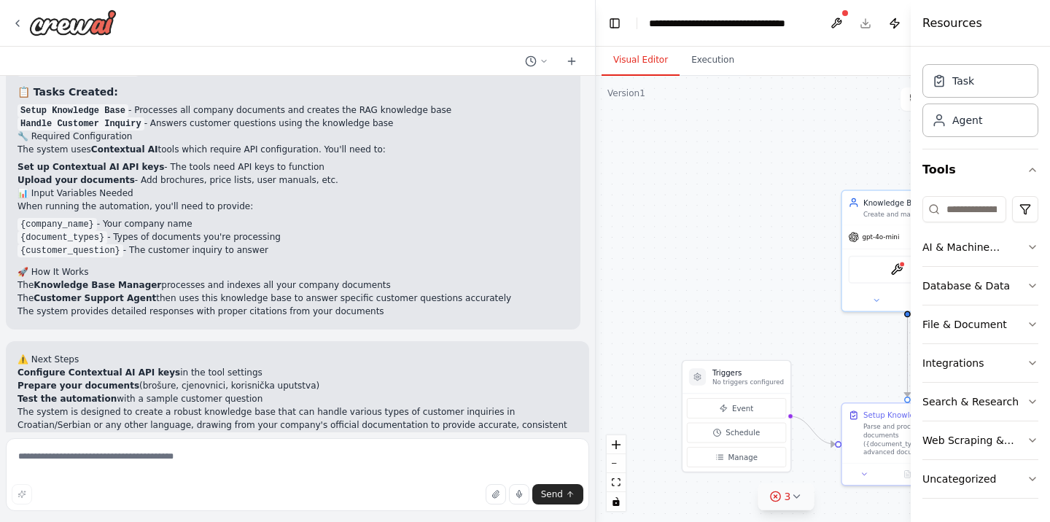
click at [798, 496] on icon at bounding box center [796, 496] width 6 height 3
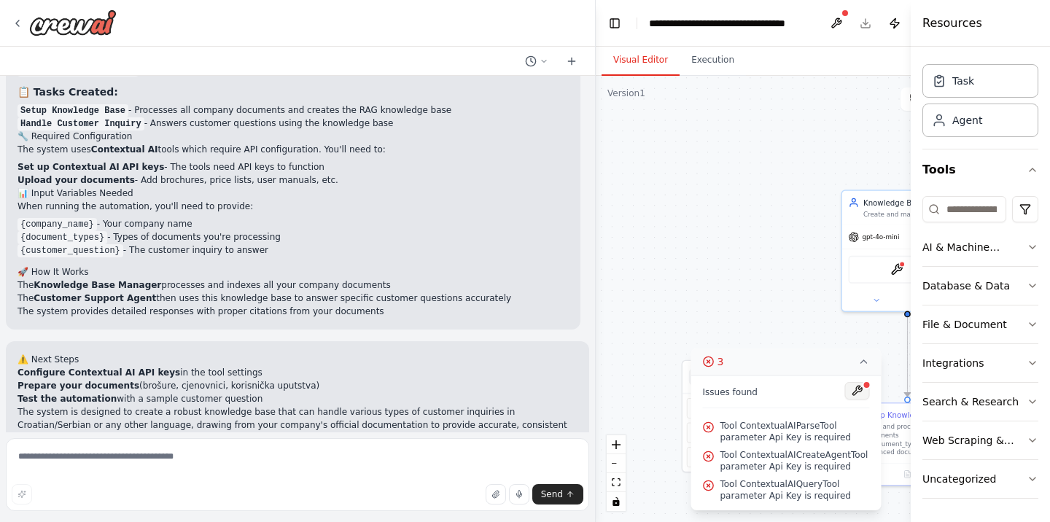
click at [858, 387] on button at bounding box center [856, 390] width 25 height 17
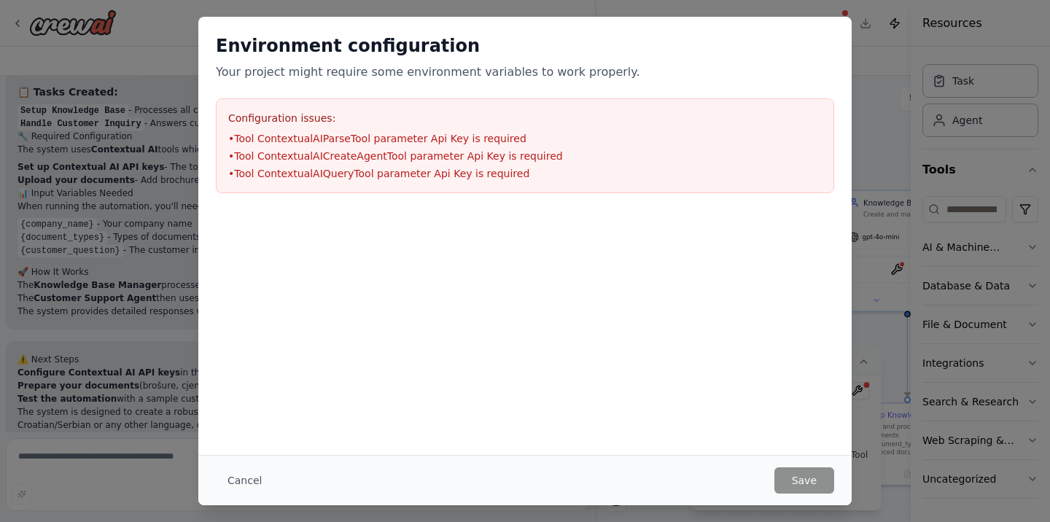
click at [266, 155] on li "• Tool ContextualAICreateAgentTool parameter Api Key is required" at bounding box center [524, 156] width 593 height 15
click at [236, 474] on button "Cancel" at bounding box center [245, 480] width 58 height 26
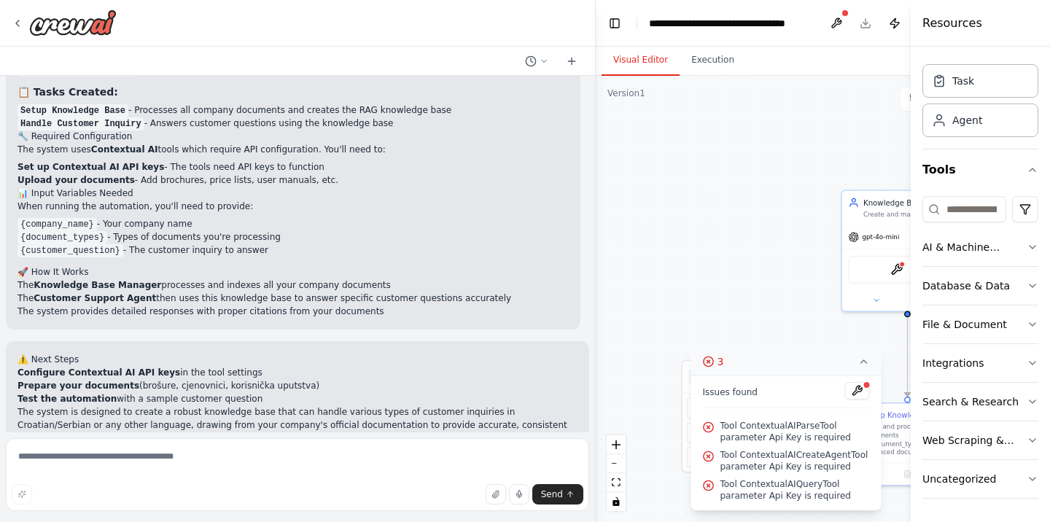
click at [701, 285] on div ".deletable-edge-delete-btn { width: 20px; height: 20px; border: 0px solid #ffff…" at bounding box center [786, 299] width 380 height 446
click at [899, 268] on img at bounding box center [896, 267] width 12 height 12
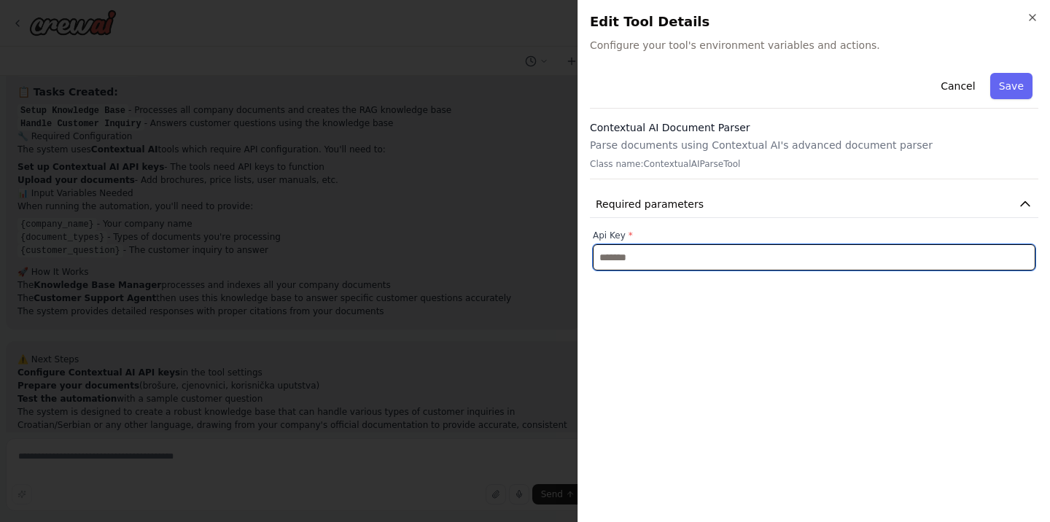
click at [852, 260] on input "text" at bounding box center [814, 257] width 442 height 26
paste input "**********"
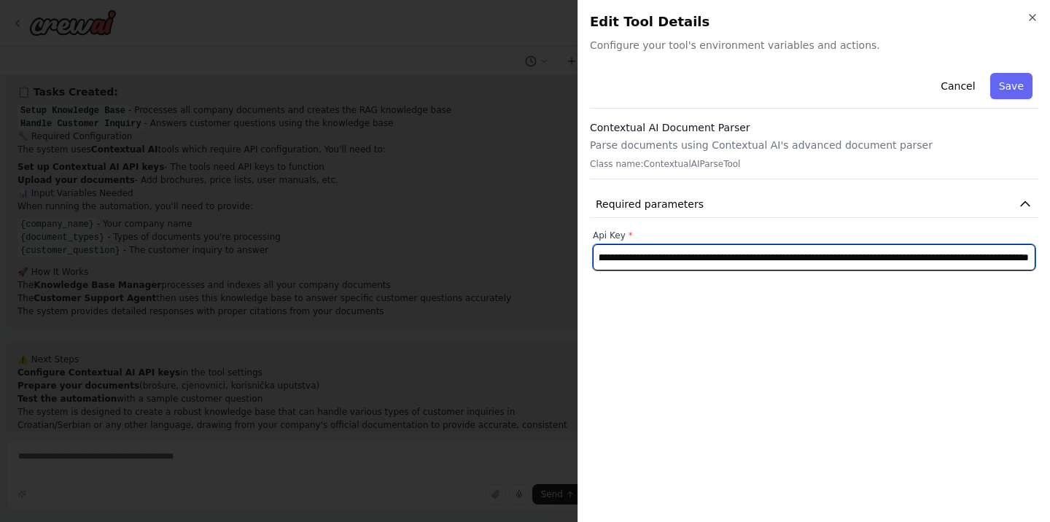
scroll to position [0, 512]
type input "**********"
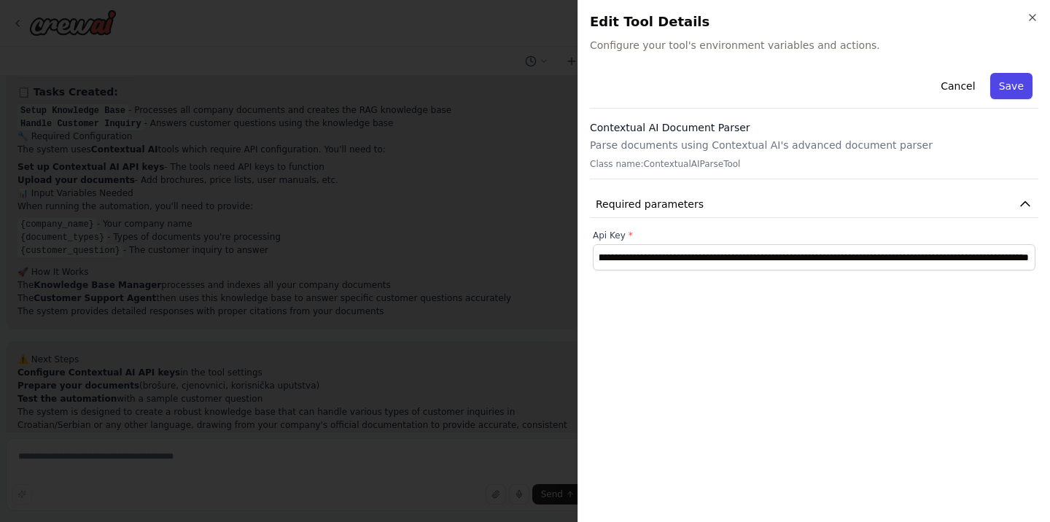
click at [996, 86] on button "Save" at bounding box center [1011, 86] width 42 height 26
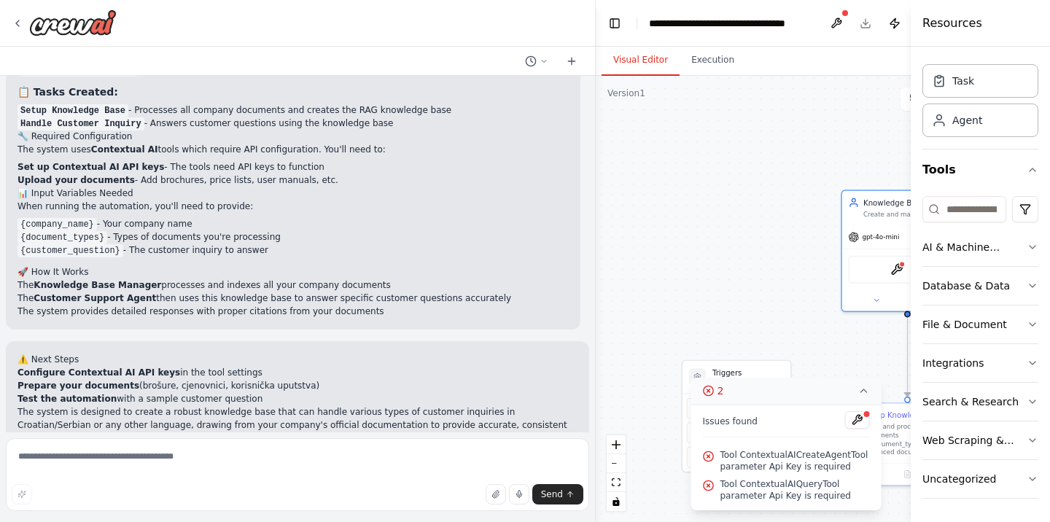
click at [811, 329] on div ".deletable-edge-delete-btn { width: 20px; height: 20px; border: 0px solid #ffff…" at bounding box center [786, 299] width 380 height 446
click at [620, 23] on button "Toggle Left Sidebar" at bounding box center [614, 23] width 20 height 20
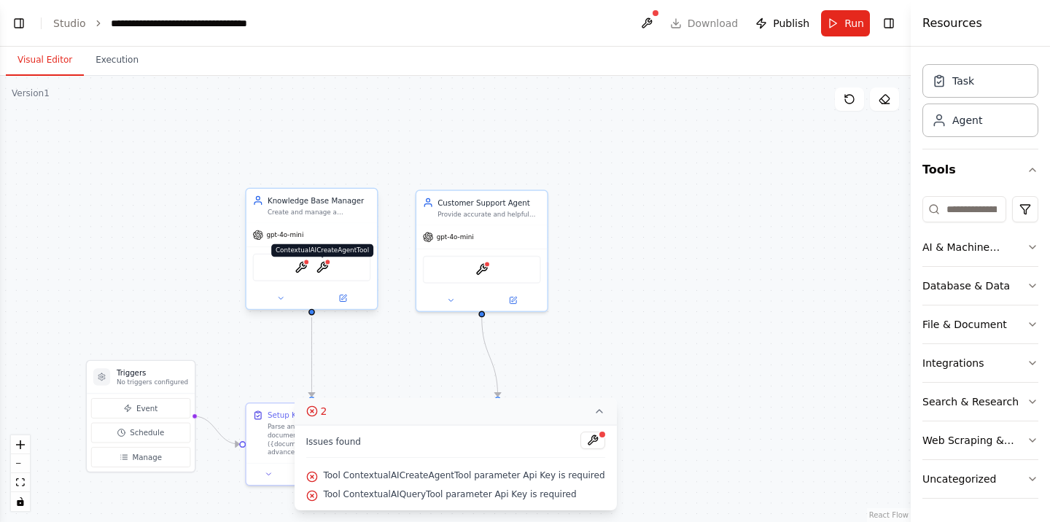
click at [322, 265] on img at bounding box center [322, 267] width 12 height 12
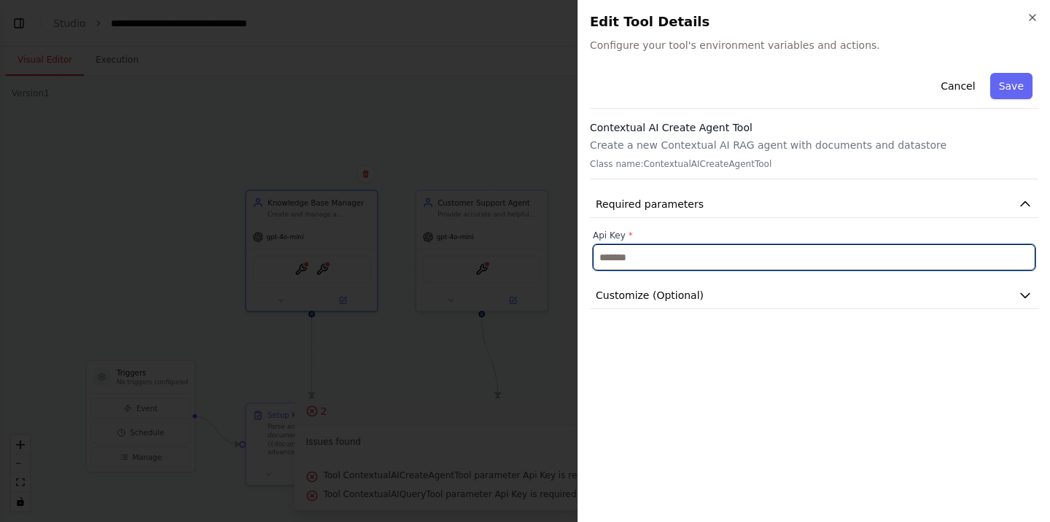
click at [649, 256] on input "text" at bounding box center [814, 257] width 442 height 26
paste input "**********"
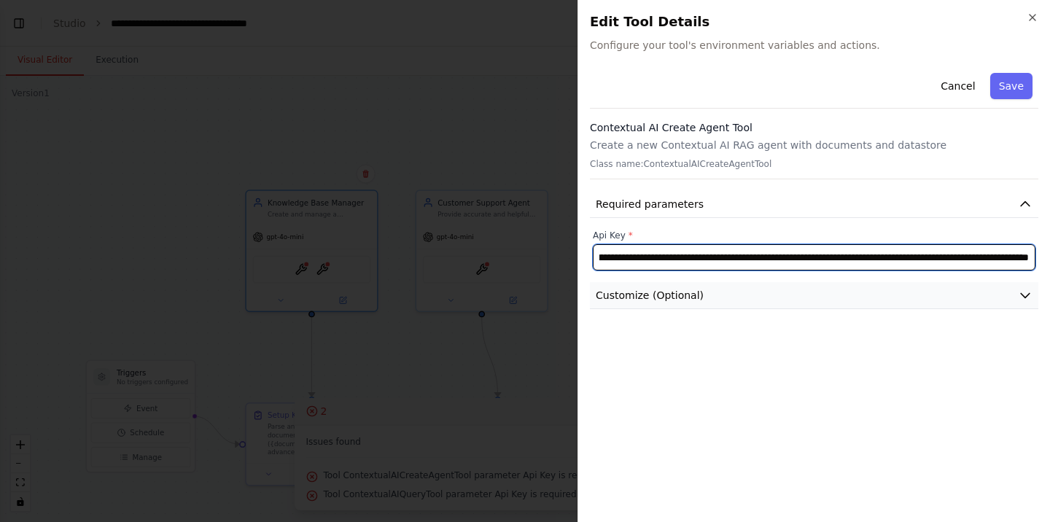
type input "**********"
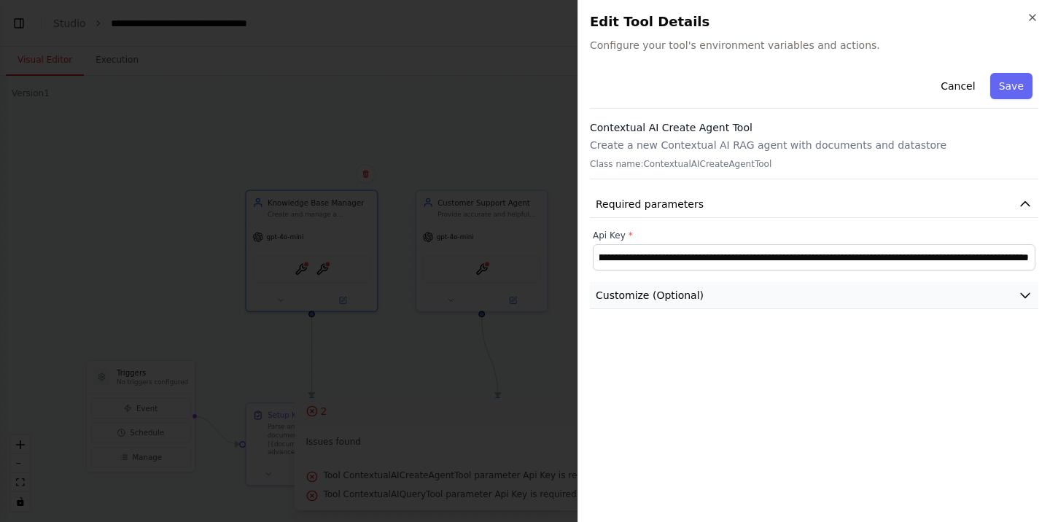
click at [1036, 297] on button "Customize (Optional)" at bounding box center [814, 295] width 448 height 27
click at [1012, 84] on button "Save" at bounding box center [1011, 86] width 42 height 26
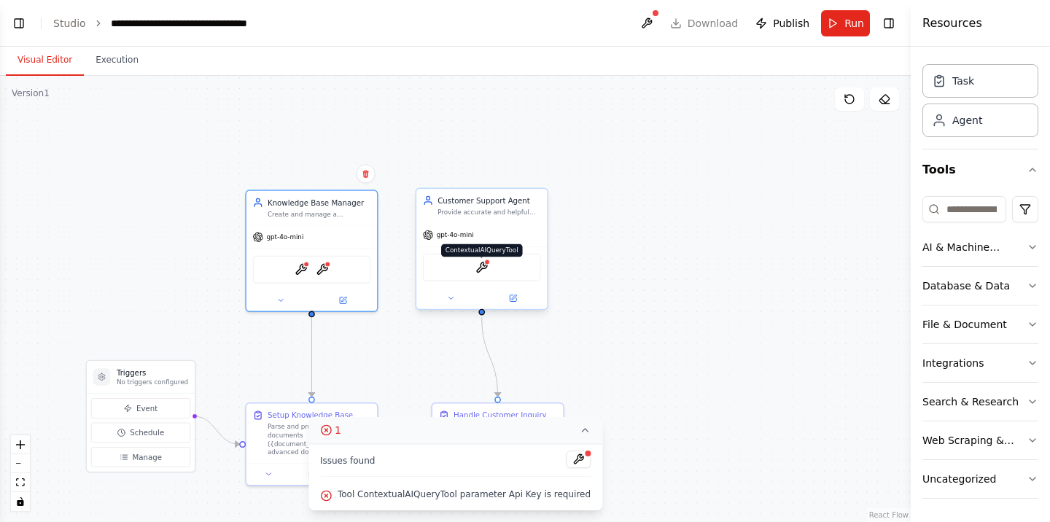
click at [488, 270] on img at bounding box center [481, 267] width 12 height 12
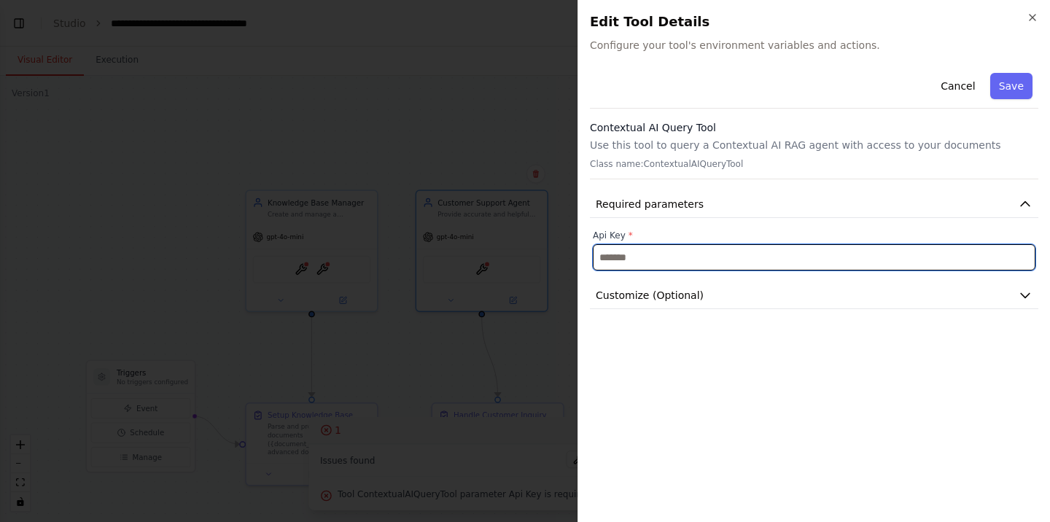
click at [608, 262] on input "text" at bounding box center [814, 257] width 442 height 26
paste input "**********"
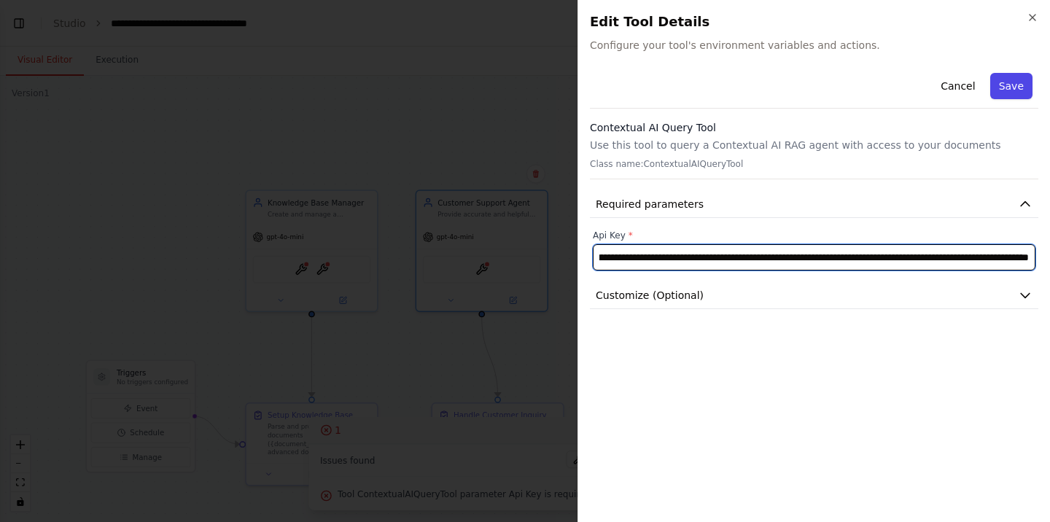
type input "**********"
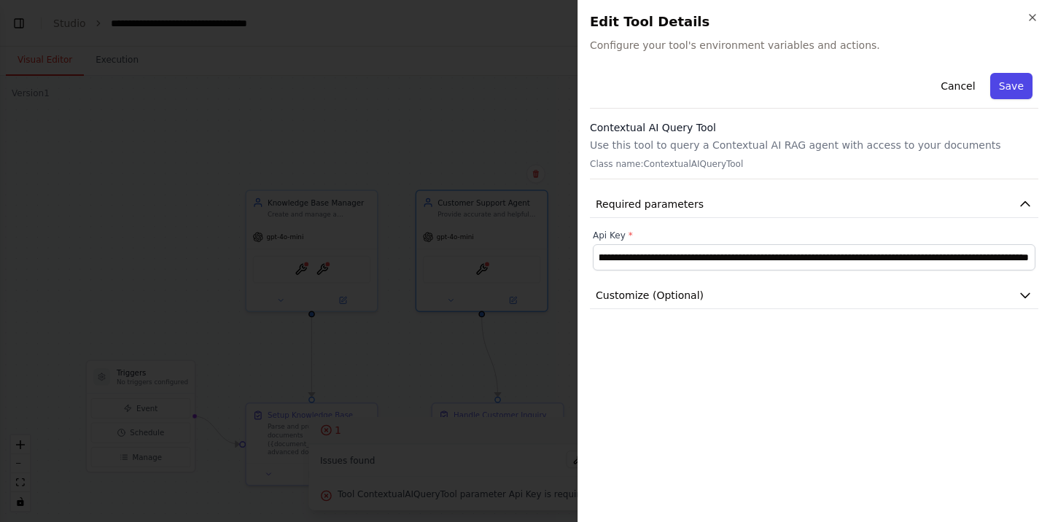
click at [1011, 85] on button "Save" at bounding box center [1011, 86] width 42 height 26
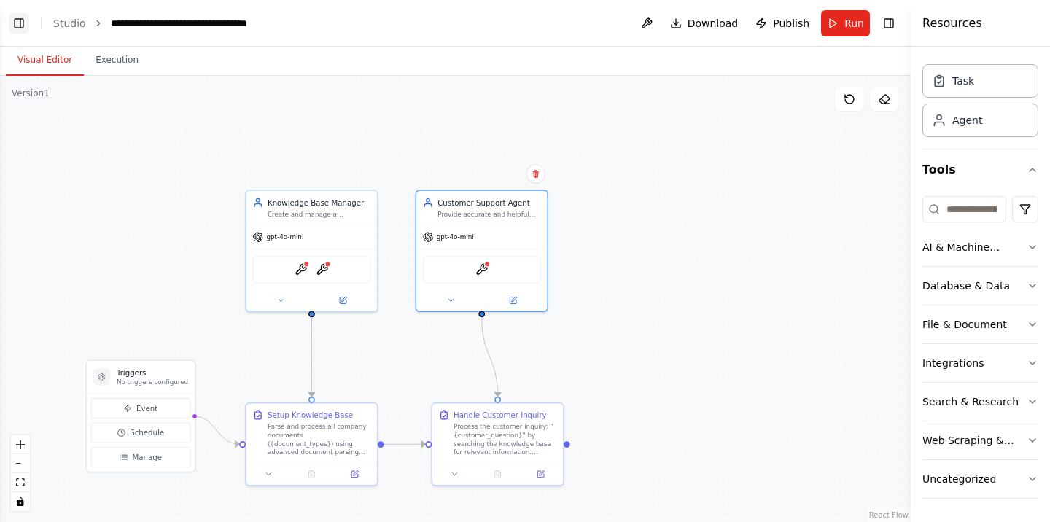
click at [15, 23] on button "Toggle Left Sidebar" at bounding box center [19, 23] width 20 height 20
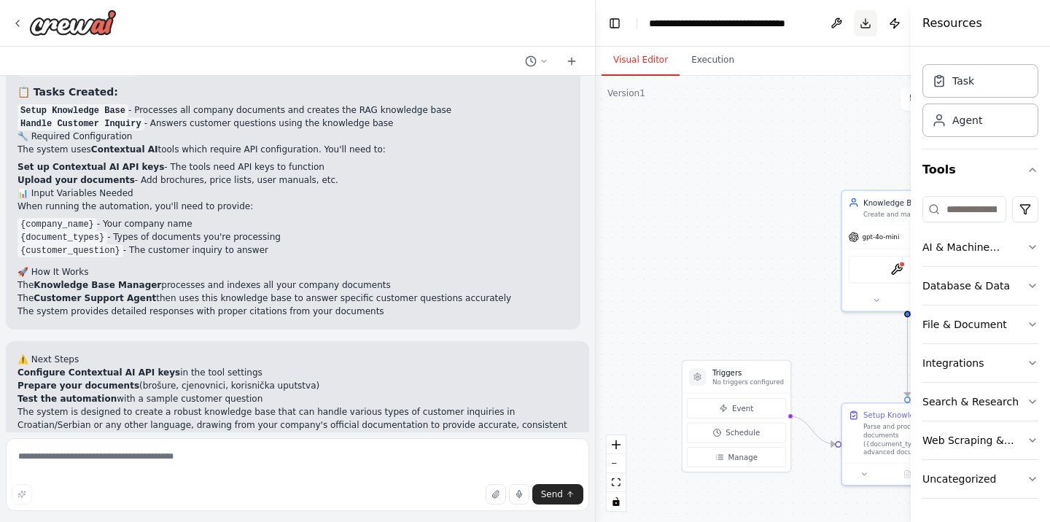
click at [868, 29] on button "Download" at bounding box center [865, 23] width 23 height 26
click at [85, 455] on textarea at bounding box center [297, 474] width 583 height 73
type textarea "*"
type textarea "*******"
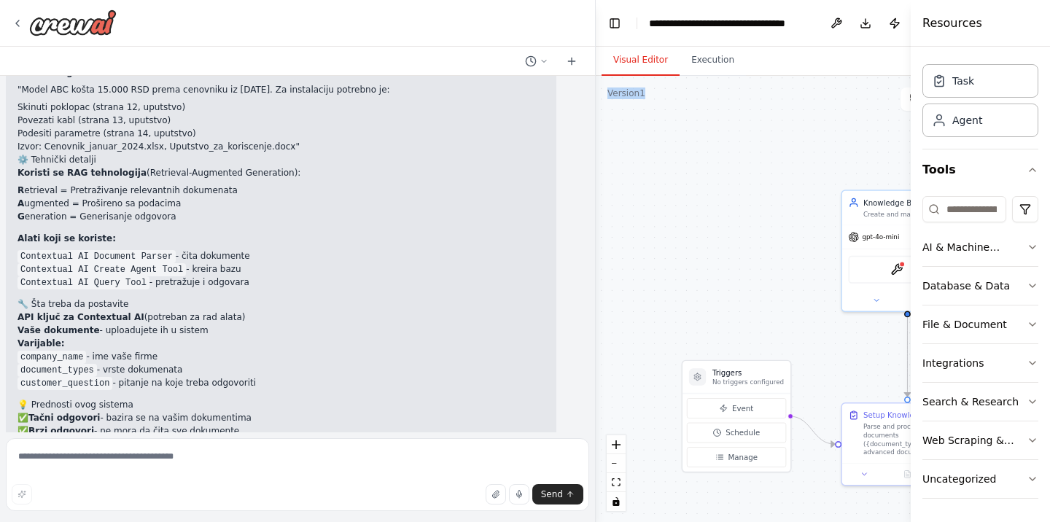
scroll to position [1943, 0]
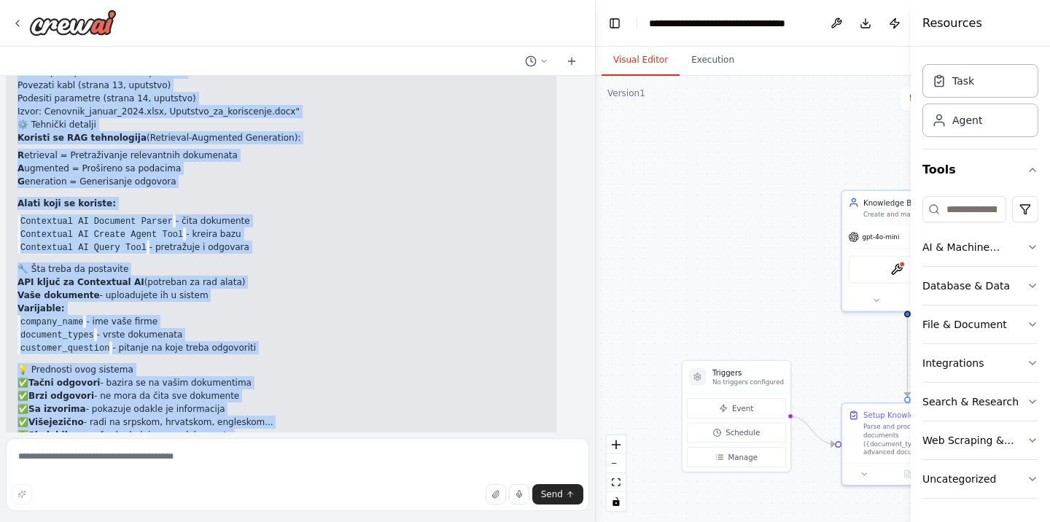
drag, startPoint x: 20, startPoint y: 109, endPoint x: 289, endPoint y: 410, distance: 404.2
copy div "Evo detaljnog objašnjenja sistema za bazu znanja: 🎯 Šta sistem radi Sistem krei…"
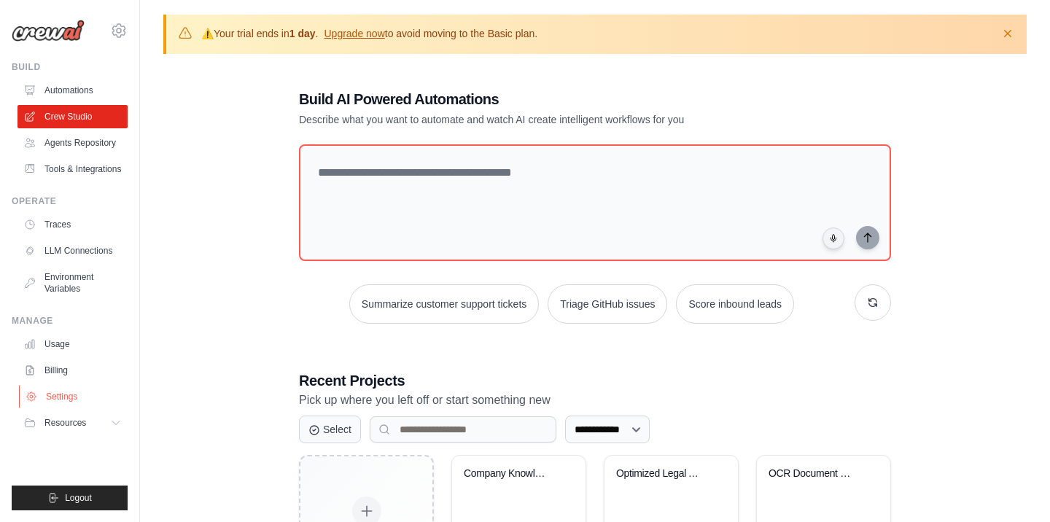
click at [69, 408] on link "Settings" at bounding box center [74, 396] width 110 height 23
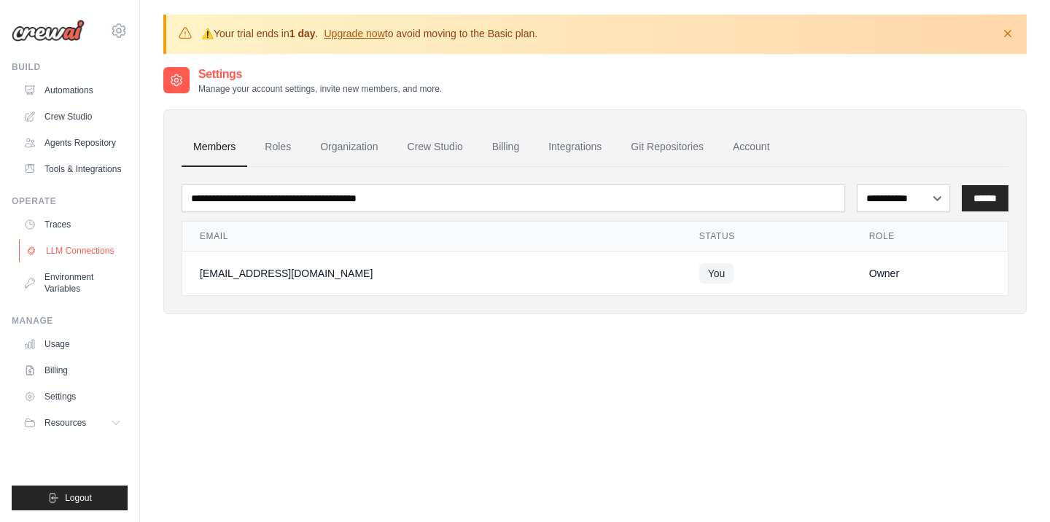
click at [74, 262] on link "LLM Connections" at bounding box center [74, 250] width 110 height 23
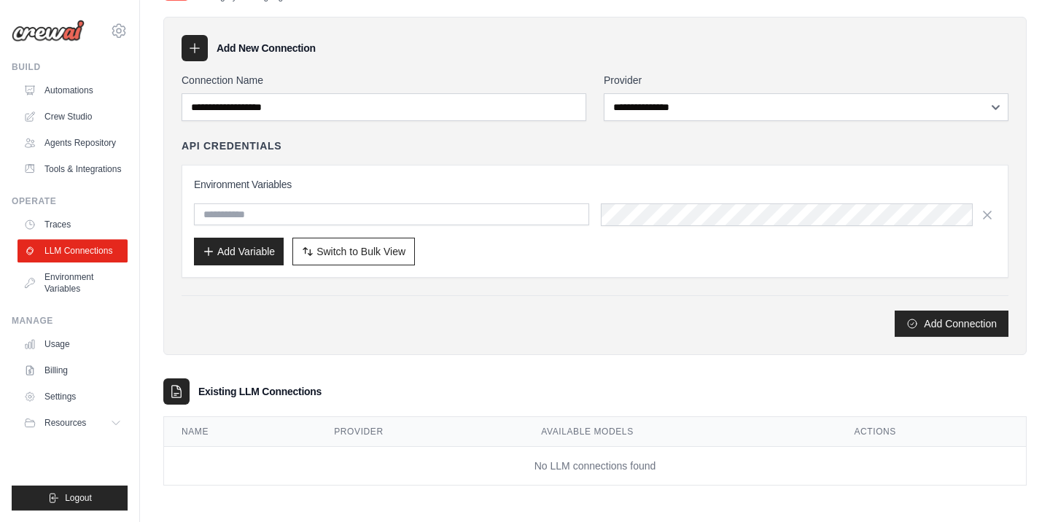
scroll to position [94, 0]
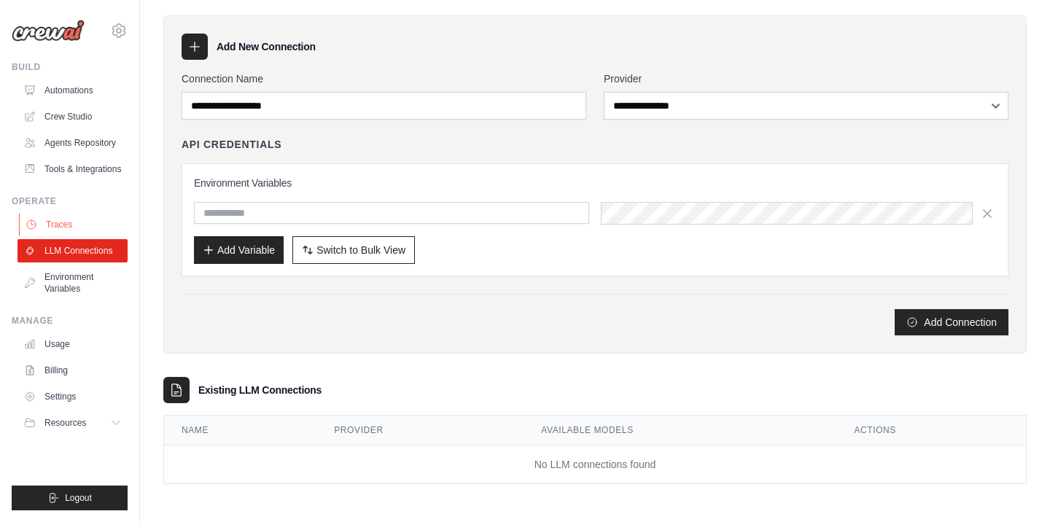
click at [66, 236] on link "Traces" at bounding box center [74, 224] width 110 height 23
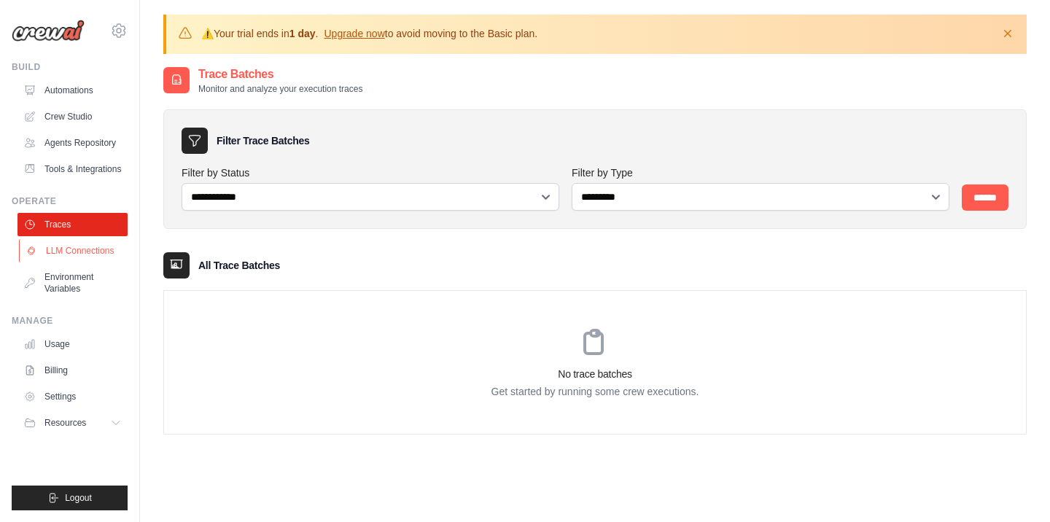
click at [63, 262] on link "LLM Connections" at bounding box center [74, 250] width 110 height 23
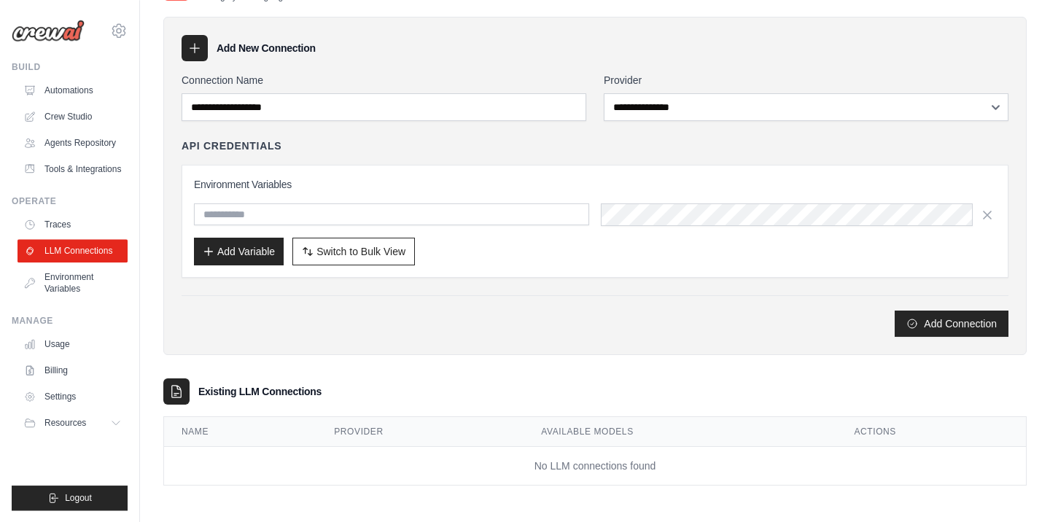
scroll to position [94, 0]
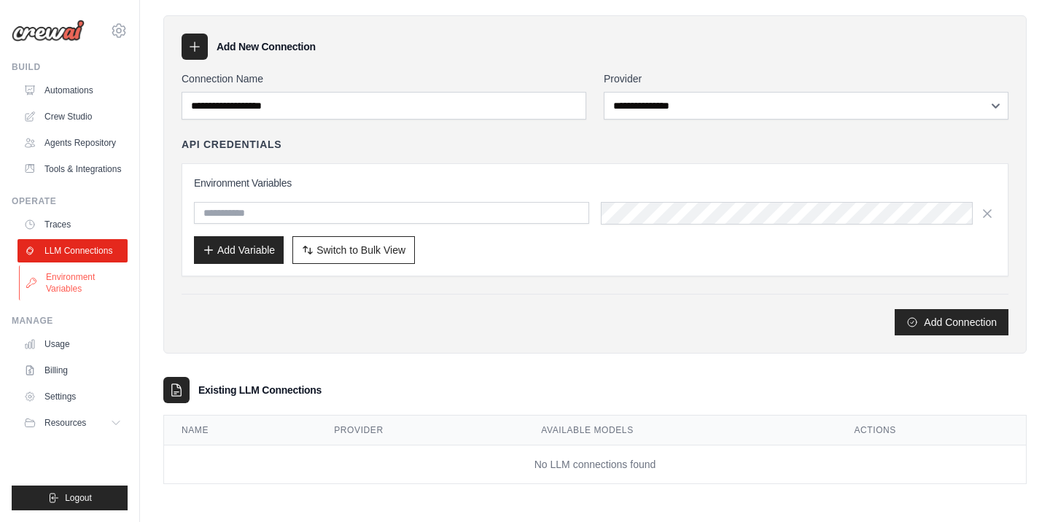
click at [90, 300] on link "Environment Variables" at bounding box center [74, 282] width 110 height 35
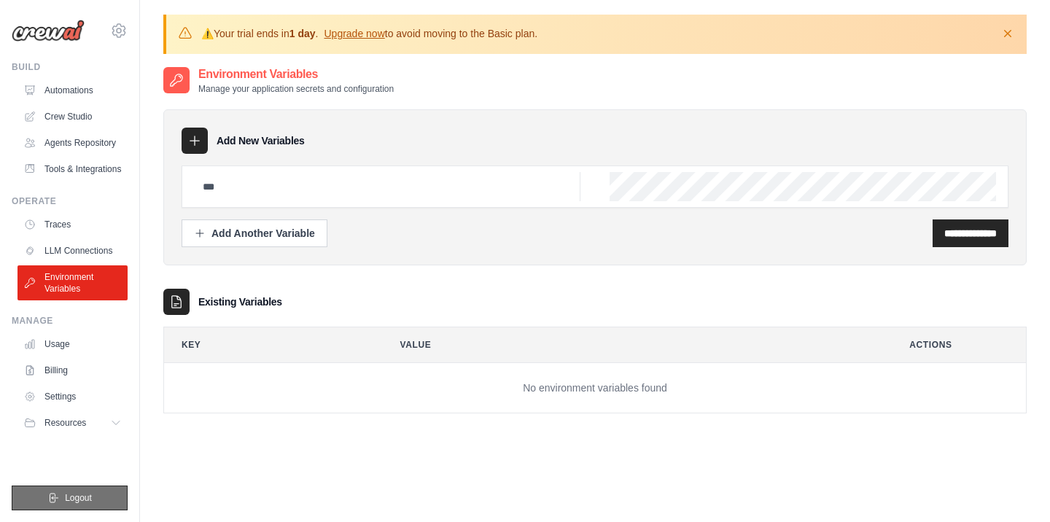
click at [84, 502] on span "Logout" at bounding box center [78, 498] width 27 height 12
